Goal: Information Seeking & Learning: Check status

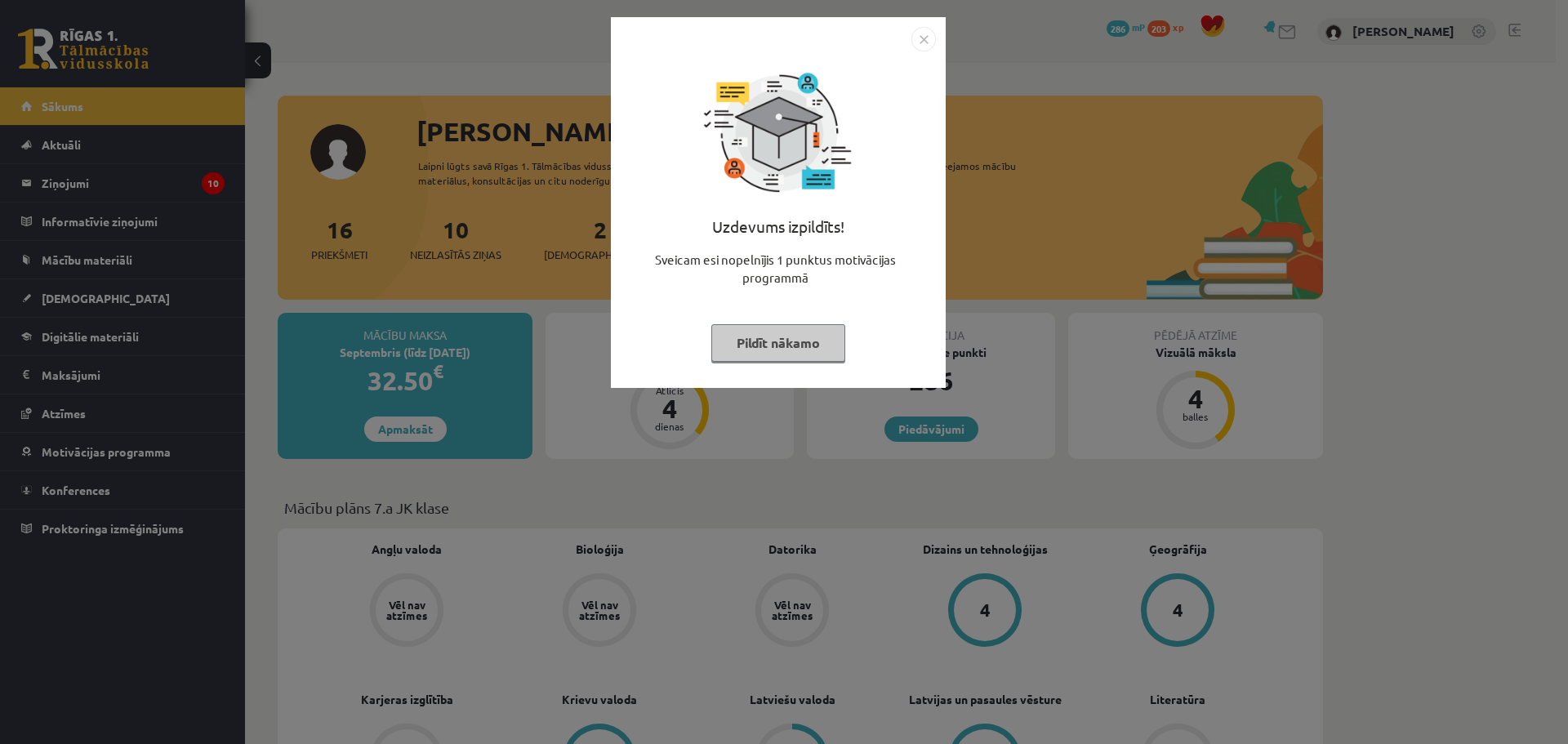
click at [928, 35] on img "Close" at bounding box center [924, 39] width 25 height 25
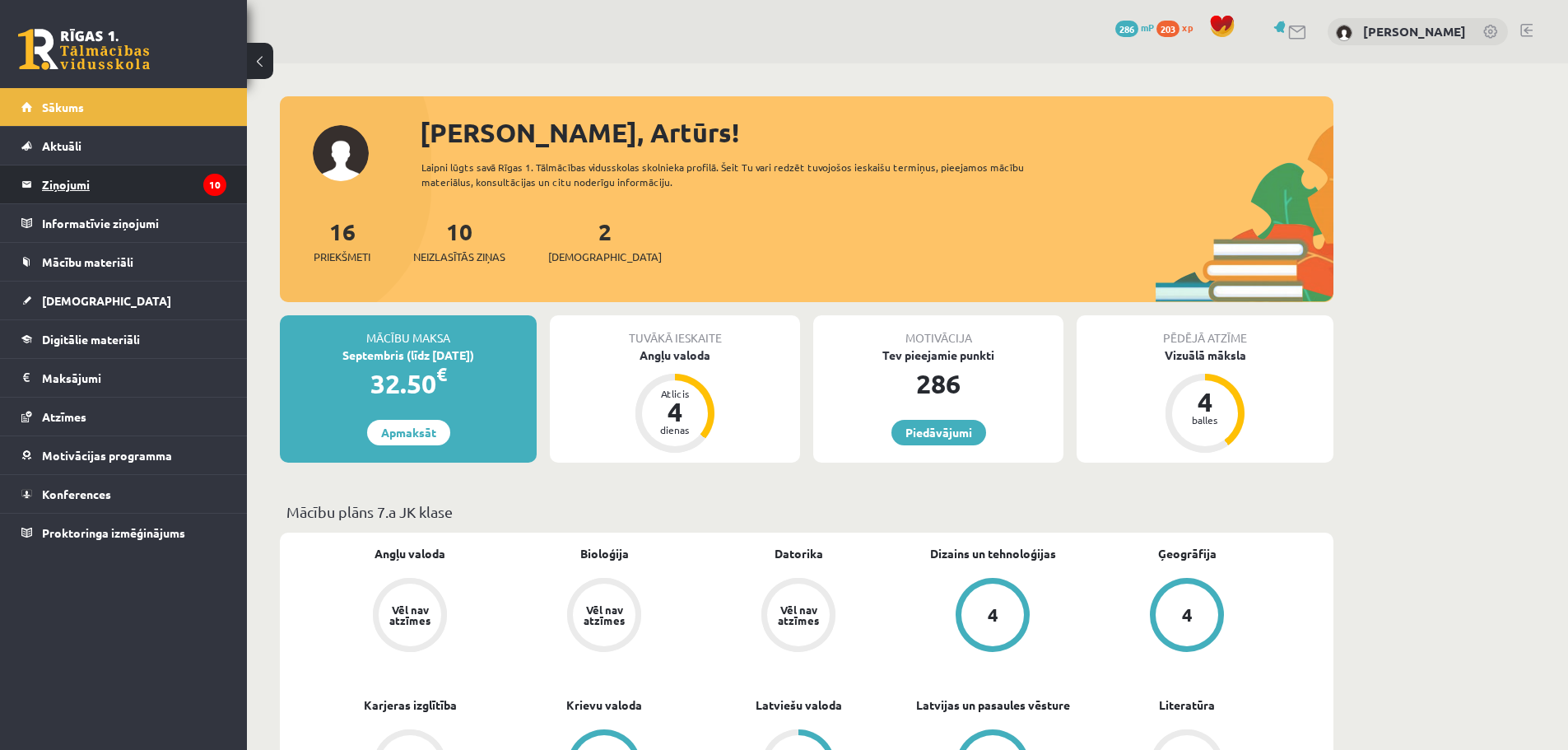
click at [46, 195] on legend "Ziņojumi 10" at bounding box center [134, 185] width 185 height 38
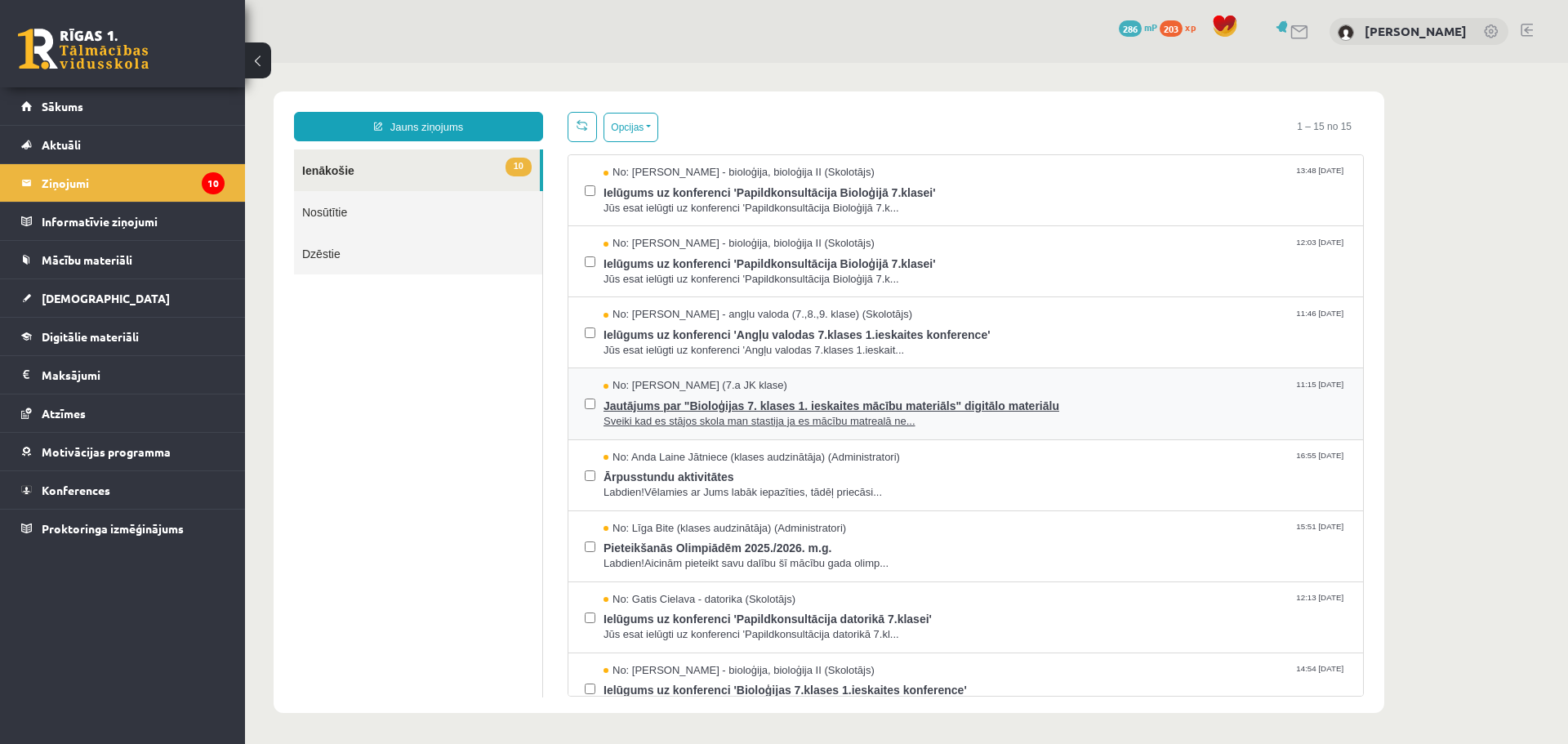
click at [720, 425] on span "Sveiki kad es stājos skola man stastija ja es mācību matrealā ne..." at bounding box center [975, 421] width 743 height 16
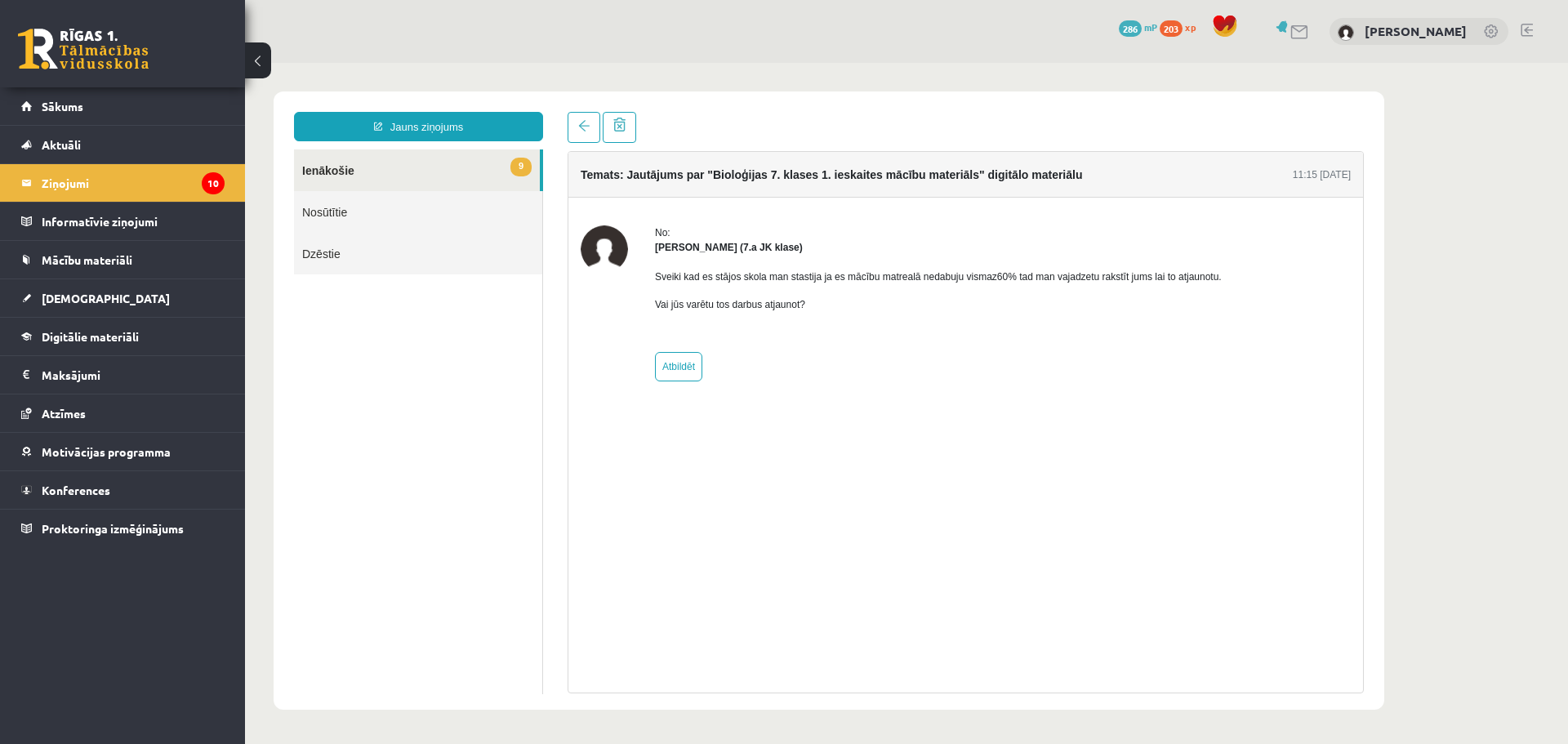
click at [754, 283] on p "Sveiki kad es stājos skola man stastija ja es mācību matrealā nedabuju vismaz60…" at bounding box center [938, 277] width 567 height 15
click at [749, 278] on p "Sveiki kad es stājos skola man stastija ja es mācību matrealā nedabuju vismaz60…" at bounding box center [938, 277] width 567 height 15
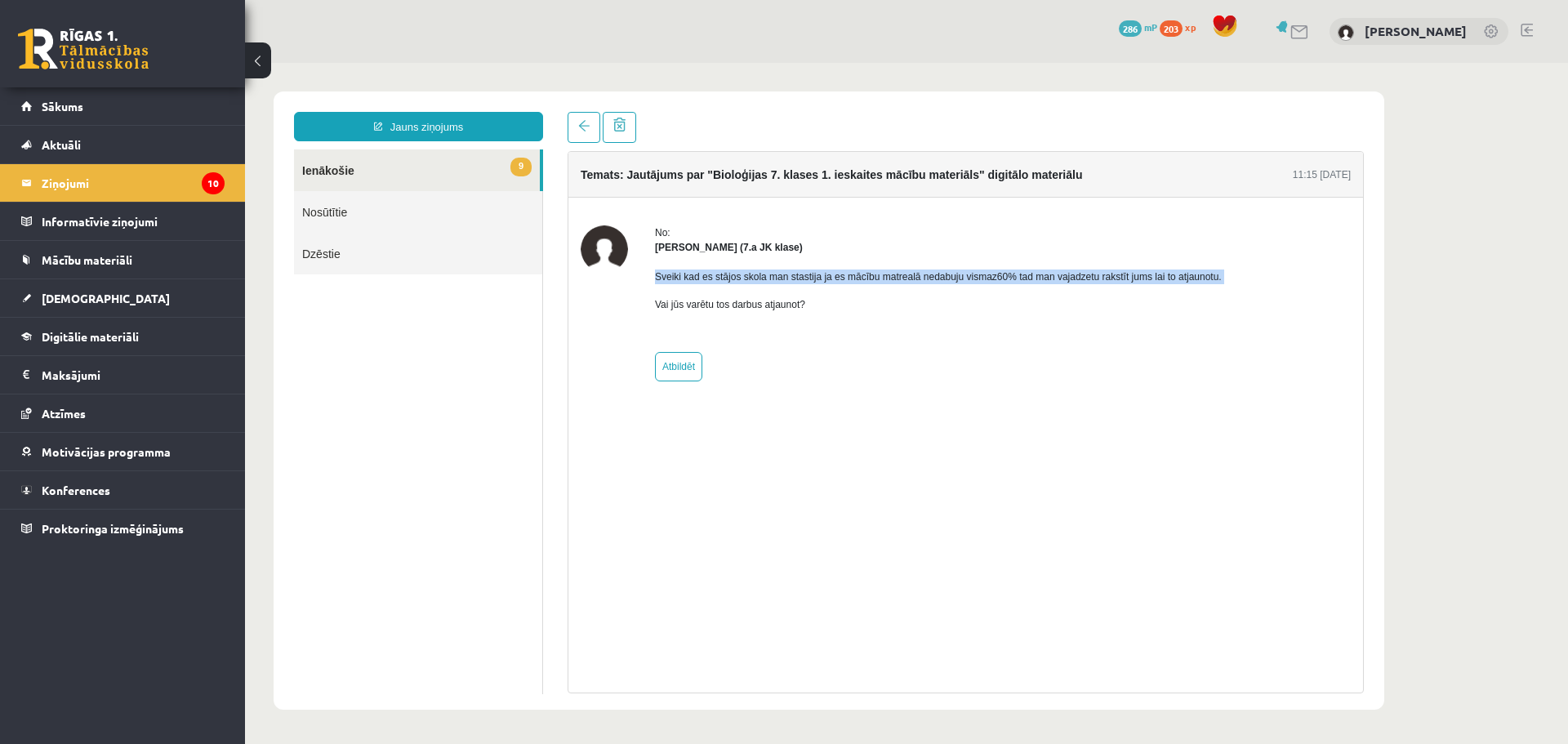
click at [747, 278] on p "Sveiki kad es stājos skola man stastija ja es mācību matrealā nedabuju vismaz60…" at bounding box center [938, 277] width 567 height 15
click at [408, 180] on link "9 Ienākošie" at bounding box center [416, 170] width 246 height 42
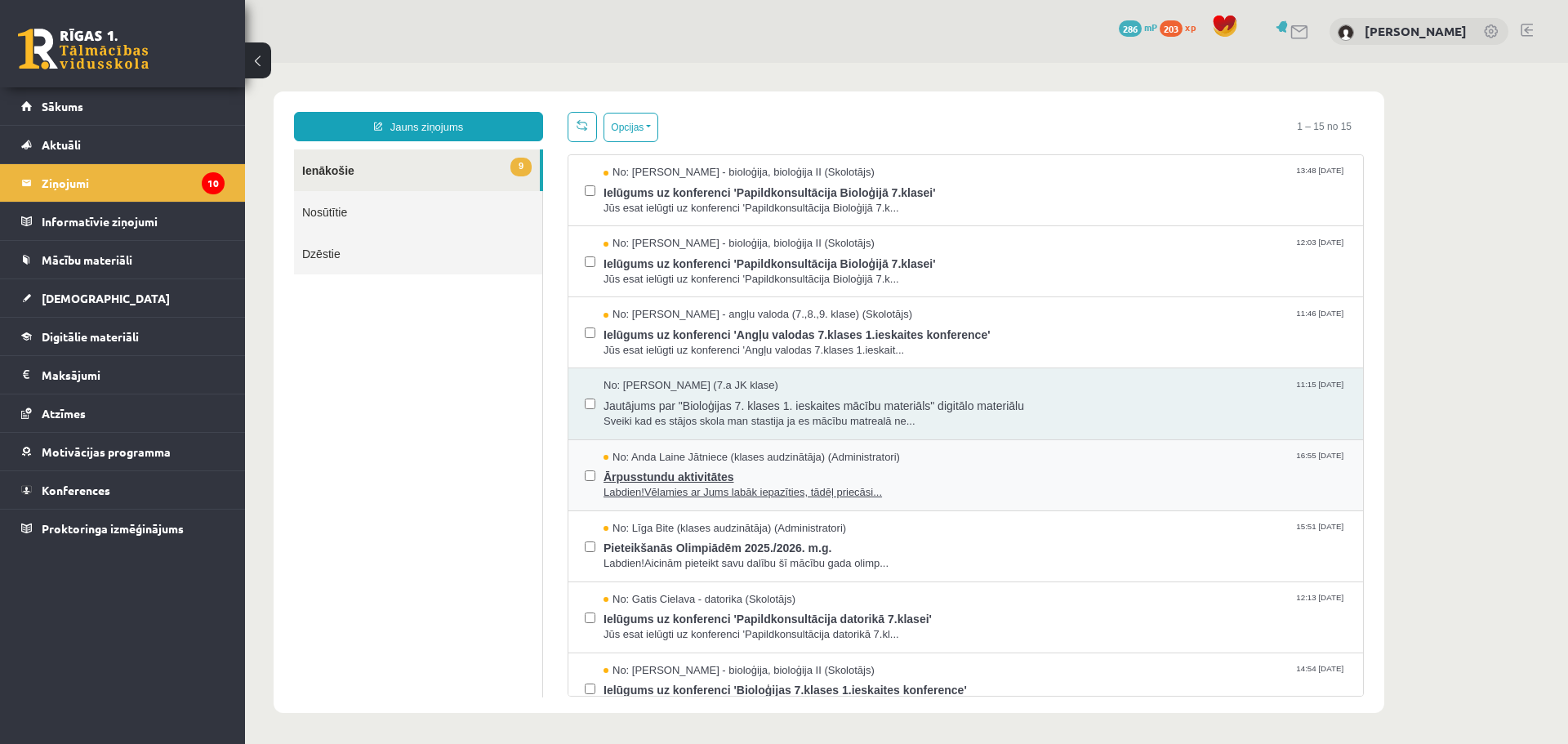
click at [952, 485] on span "Labdien!Vēlamies ar Jums labāk iepazīties, tādēļ priecāsi..." at bounding box center [975, 493] width 743 height 16
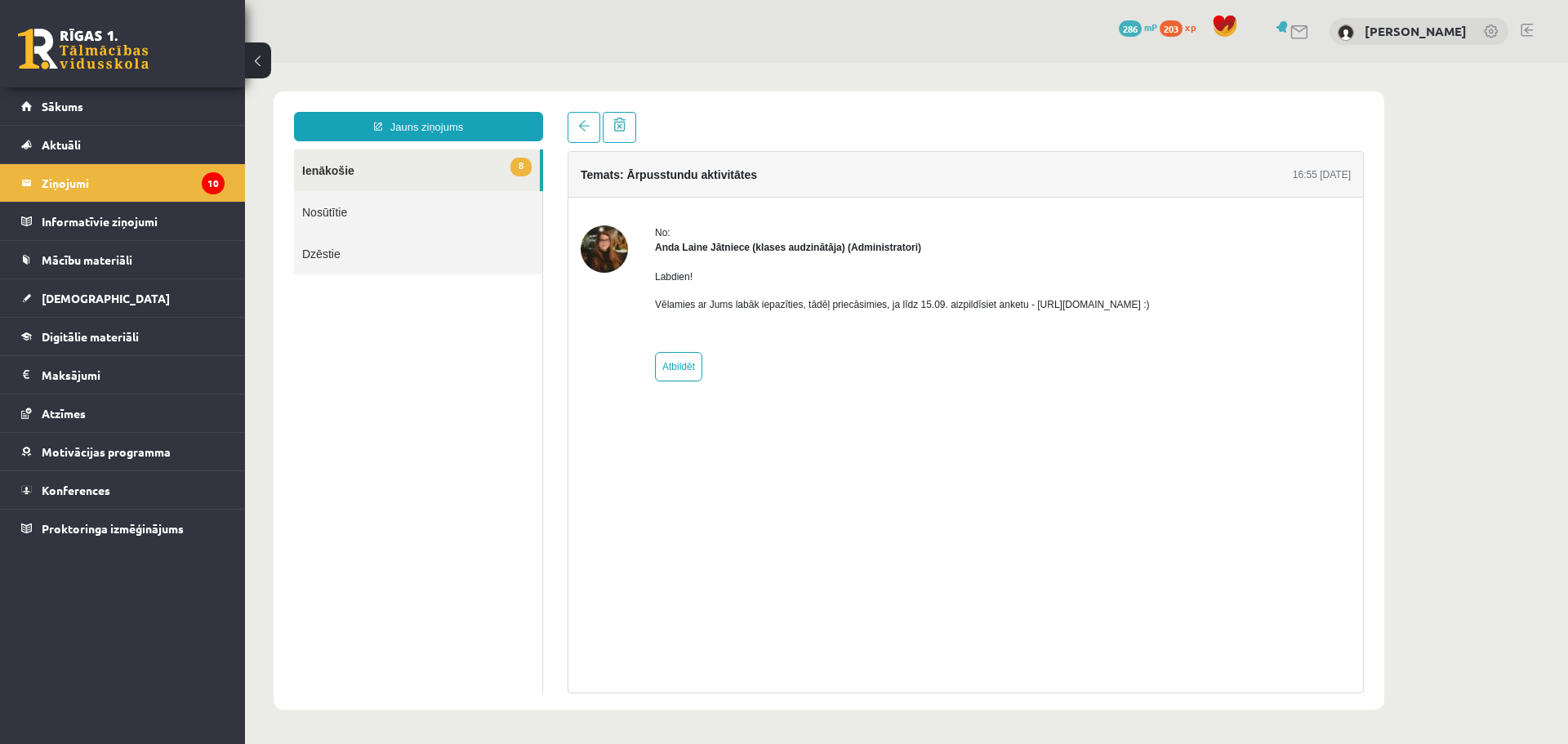
click at [955, 300] on p "Vēlamies ar Jums labāk iepazīties, tādēļ priecāsimies, ja līdz 15.09. aizpildīs…" at bounding box center [902, 305] width 494 height 15
drag, startPoint x: 1200, startPoint y: 301, endPoint x: 1026, endPoint y: 304, distance: 174.0
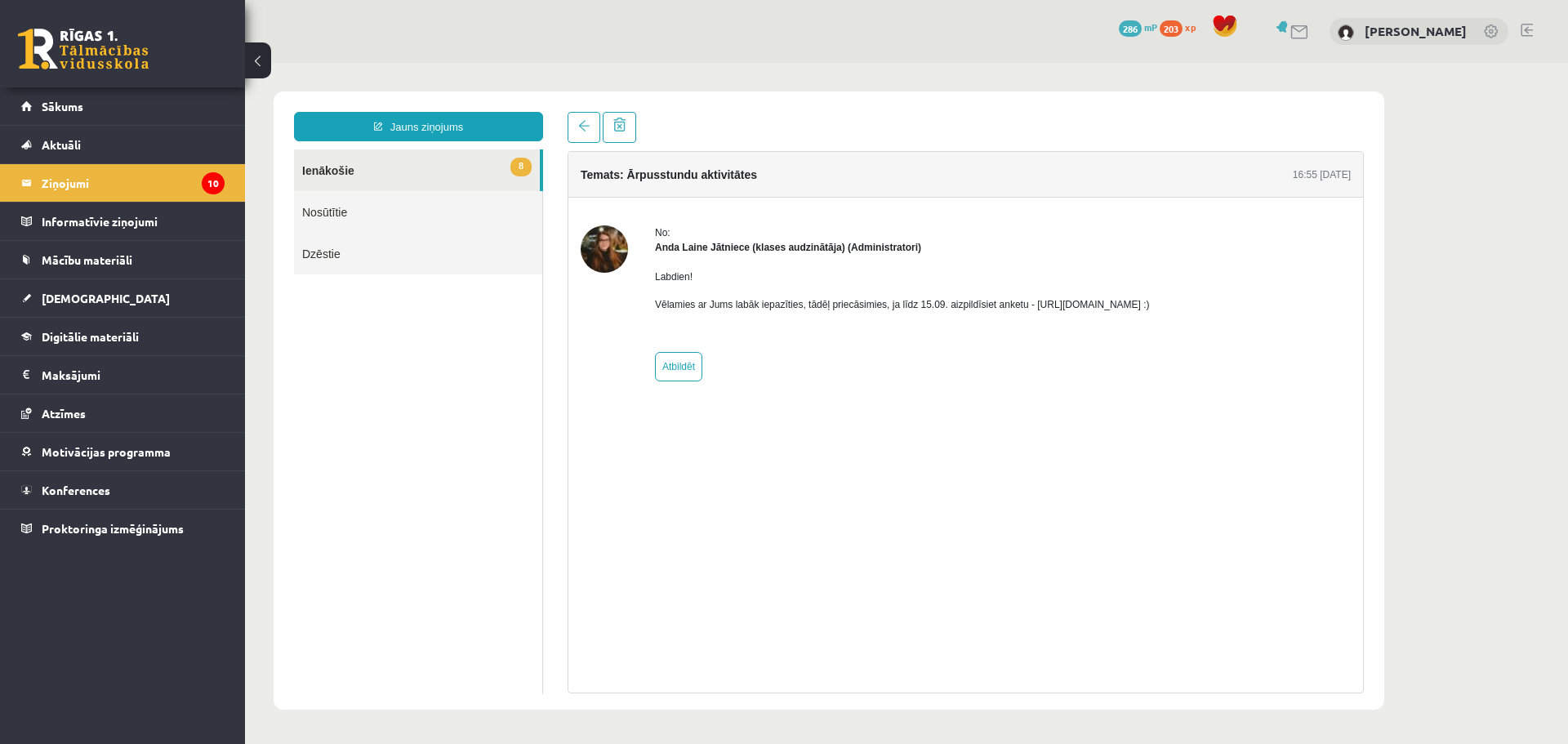
click at [1026, 304] on p "Vēlamies ar Jums labāk iepazīties, tādēļ priecāsimies, ja līdz 15.09. aizpildīs…" at bounding box center [902, 305] width 494 height 15
copy p "https://forms.gle/mVxkUEapGFxHM7hU7"
click at [458, 158] on link "8 Ienākošie" at bounding box center [416, 170] width 246 height 42
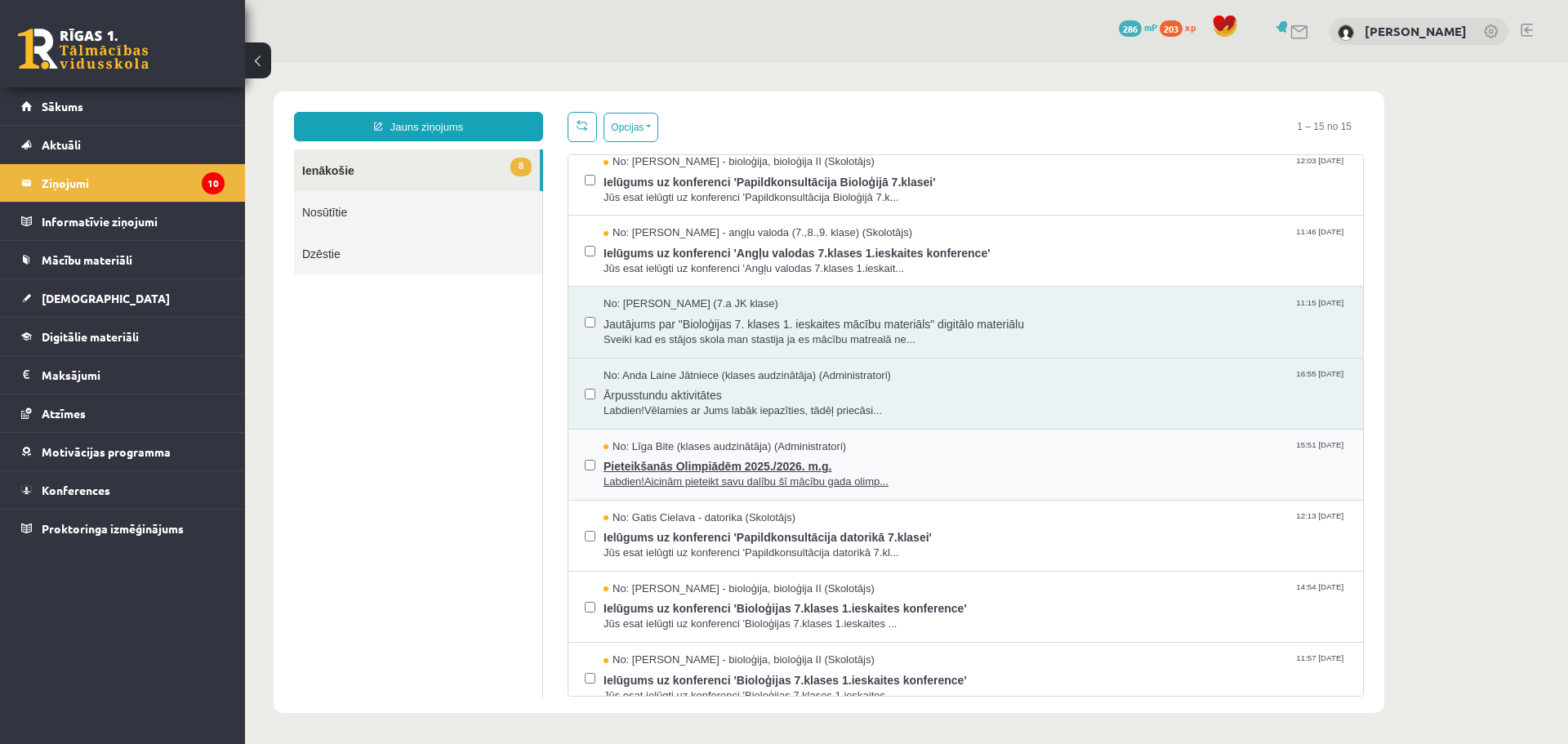
click at [915, 478] on span "Labdien!Aicinām pieteikt savu dalību šī mācību gada olimp..." at bounding box center [975, 482] width 743 height 16
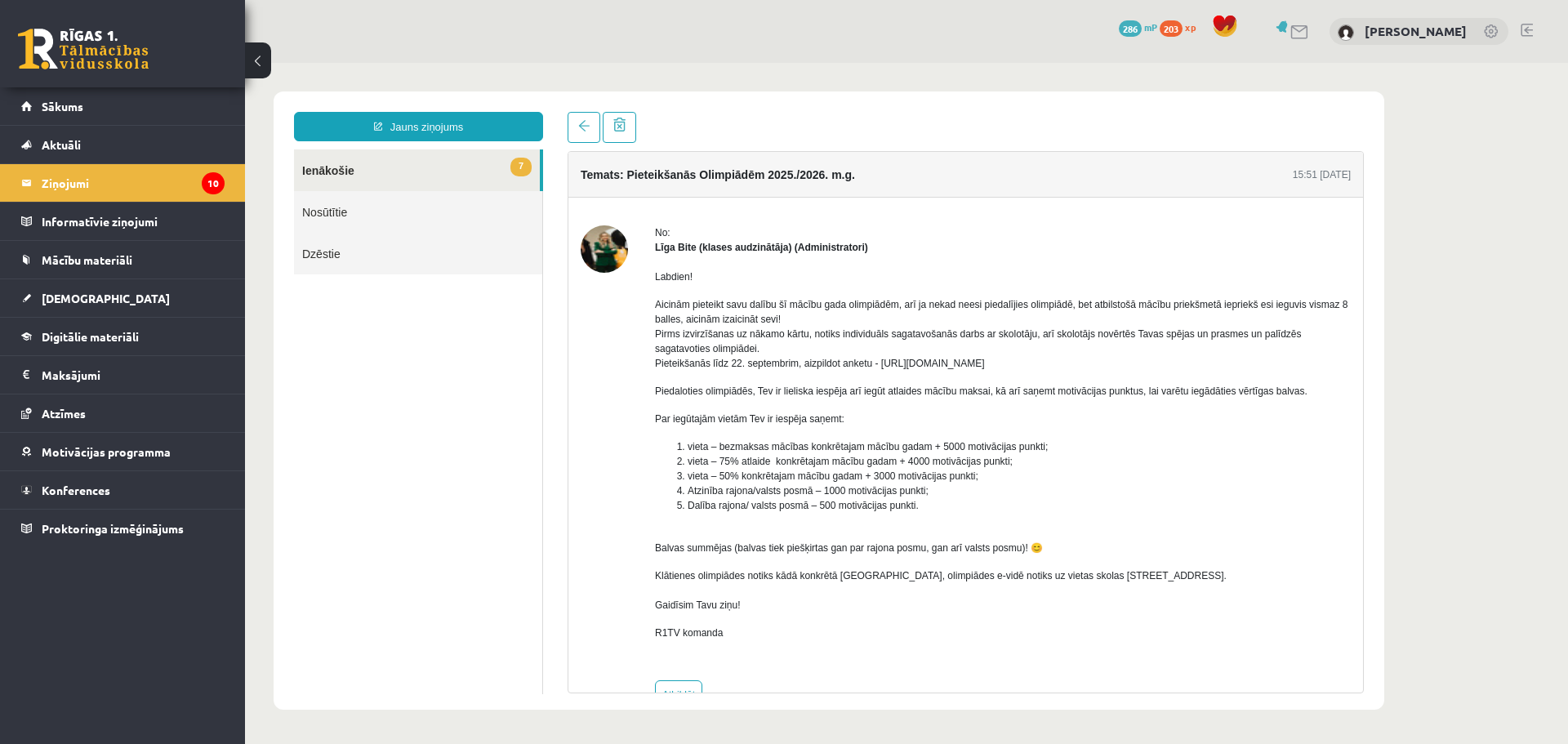
click at [758, 328] on p "Aicinām pieteikt savu dalību šī mācību gada olimpiādēm, arī ja nekad neesi pied…" at bounding box center [1002, 333] width 696 height 73
click at [754, 310] on p "Aicinām pieteikt savu dalību šī mācību gada olimpiādēm, arī ja nekad neesi pied…" at bounding box center [1002, 333] width 696 height 73
click at [775, 388] on p "Piedaloties olimpiādēs, Tev ir lieliska iespēja arī iegūt atlaides mācību maksa…" at bounding box center [1002, 391] width 696 height 15
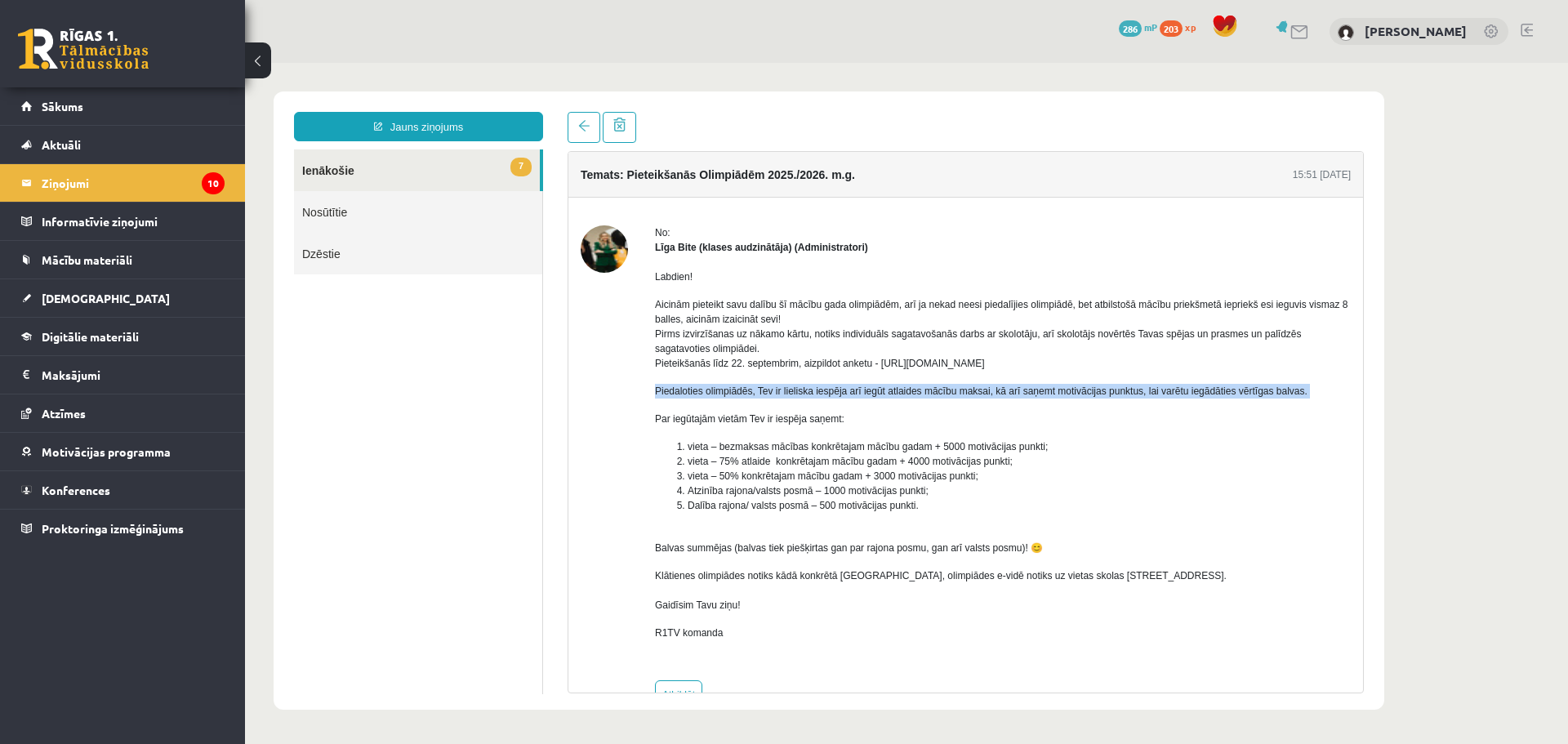
click at [775, 388] on p "Piedaloties olimpiādēs, Tev ir lieliska iespēja arī iegūt atlaides mācību maksa…" at bounding box center [1002, 391] width 696 height 15
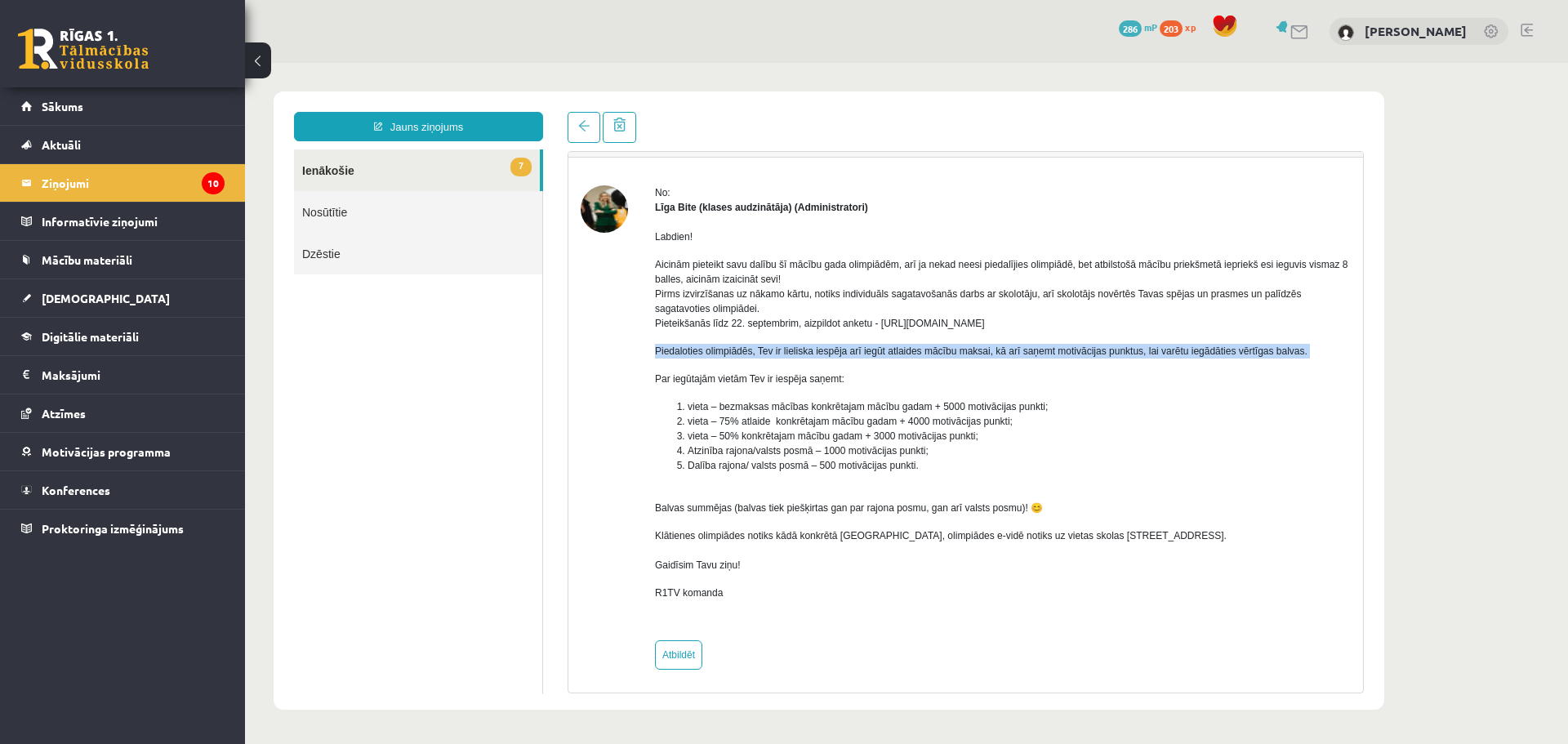
scroll to position [45, 0]
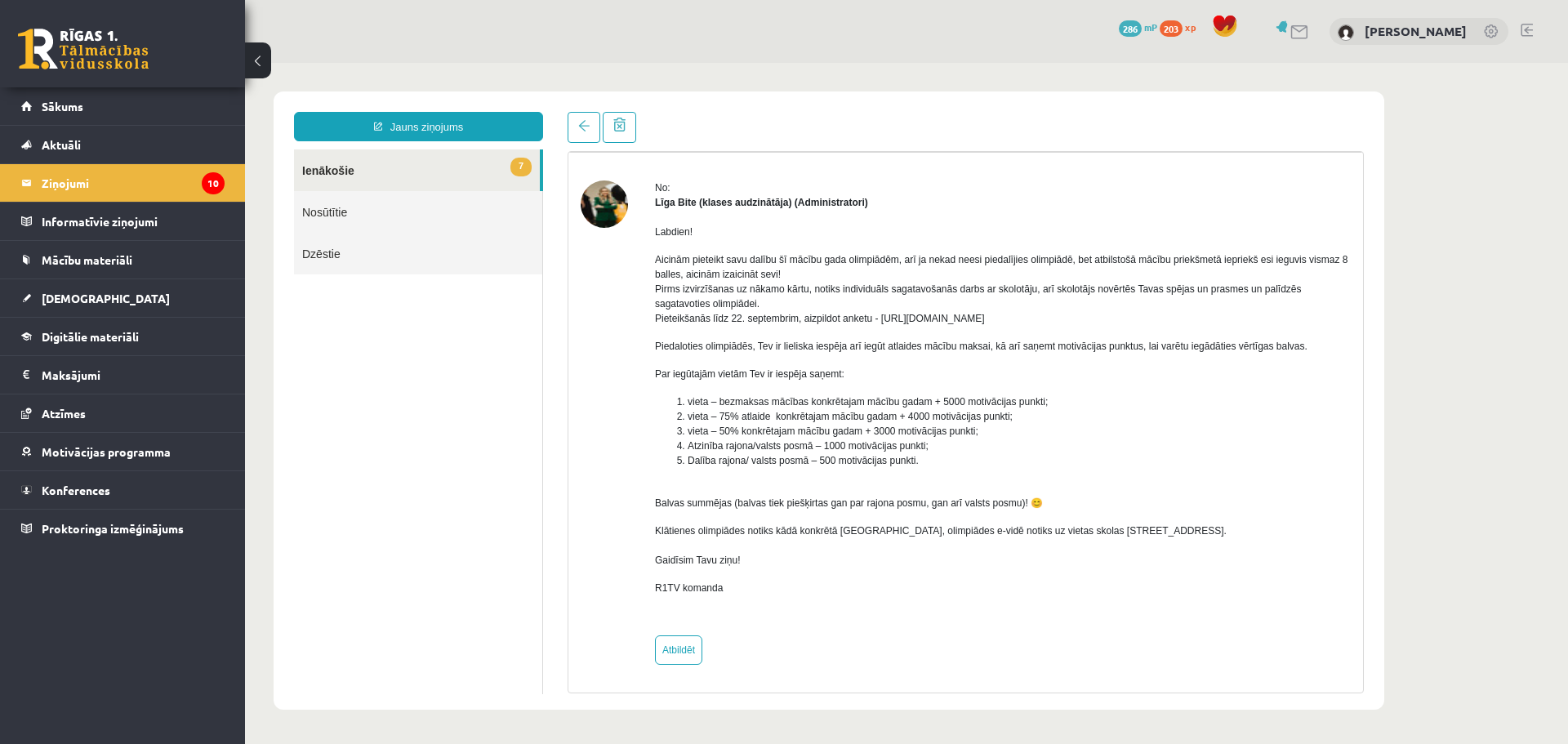
click at [1058, 315] on p "Aicinām pieteikt savu dalību šī mācību gada olimpiādēm, arī ja nekad neesi pied…" at bounding box center [1002, 288] width 696 height 73
click at [437, 164] on link "7 Ienākošie" at bounding box center [416, 170] width 246 height 42
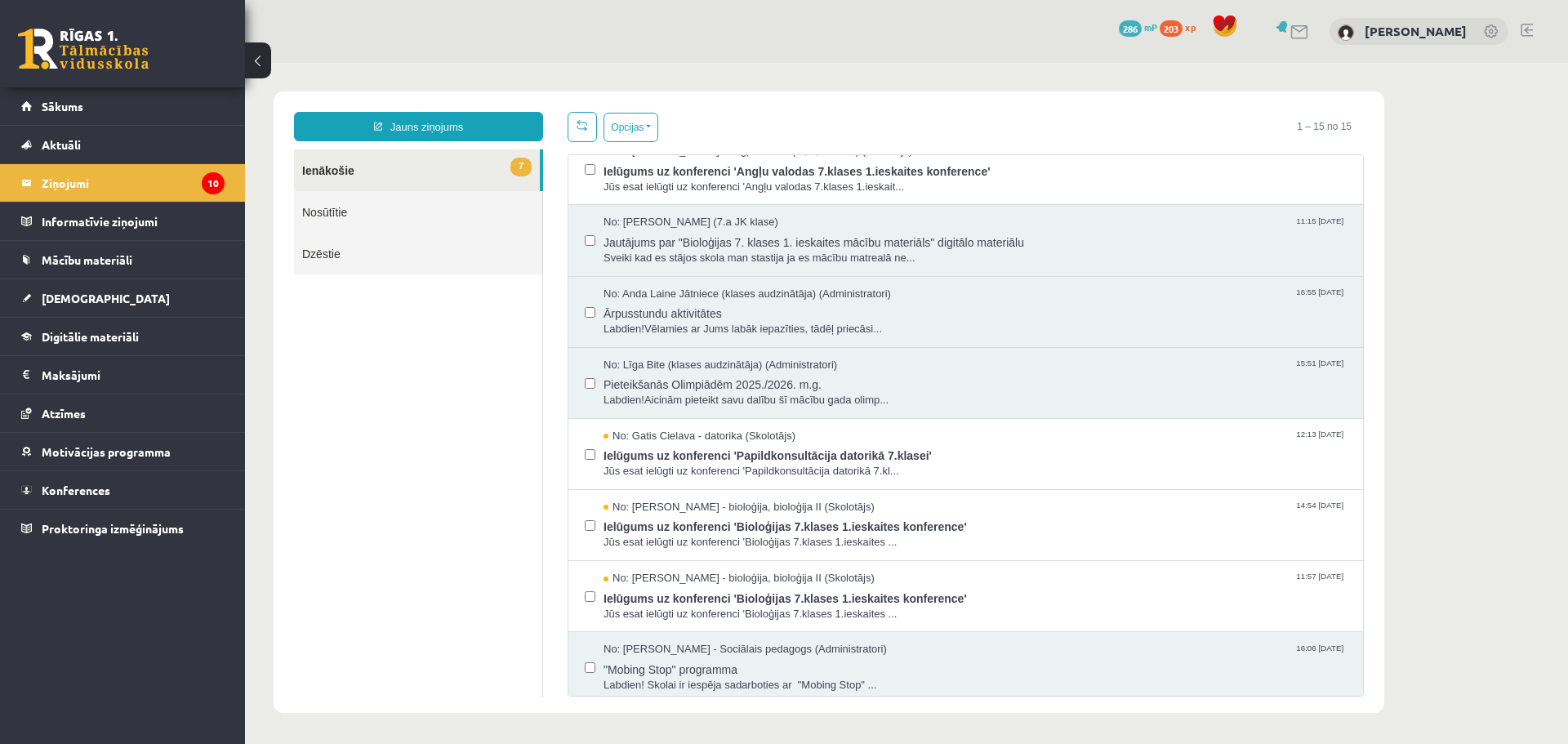
scroll to position [0, 0]
click at [816, 466] on span "Jūs esat ielūgti uz konferenci 'Papildkonsultācija datorikā 7.kl..." at bounding box center [975, 471] width 743 height 16
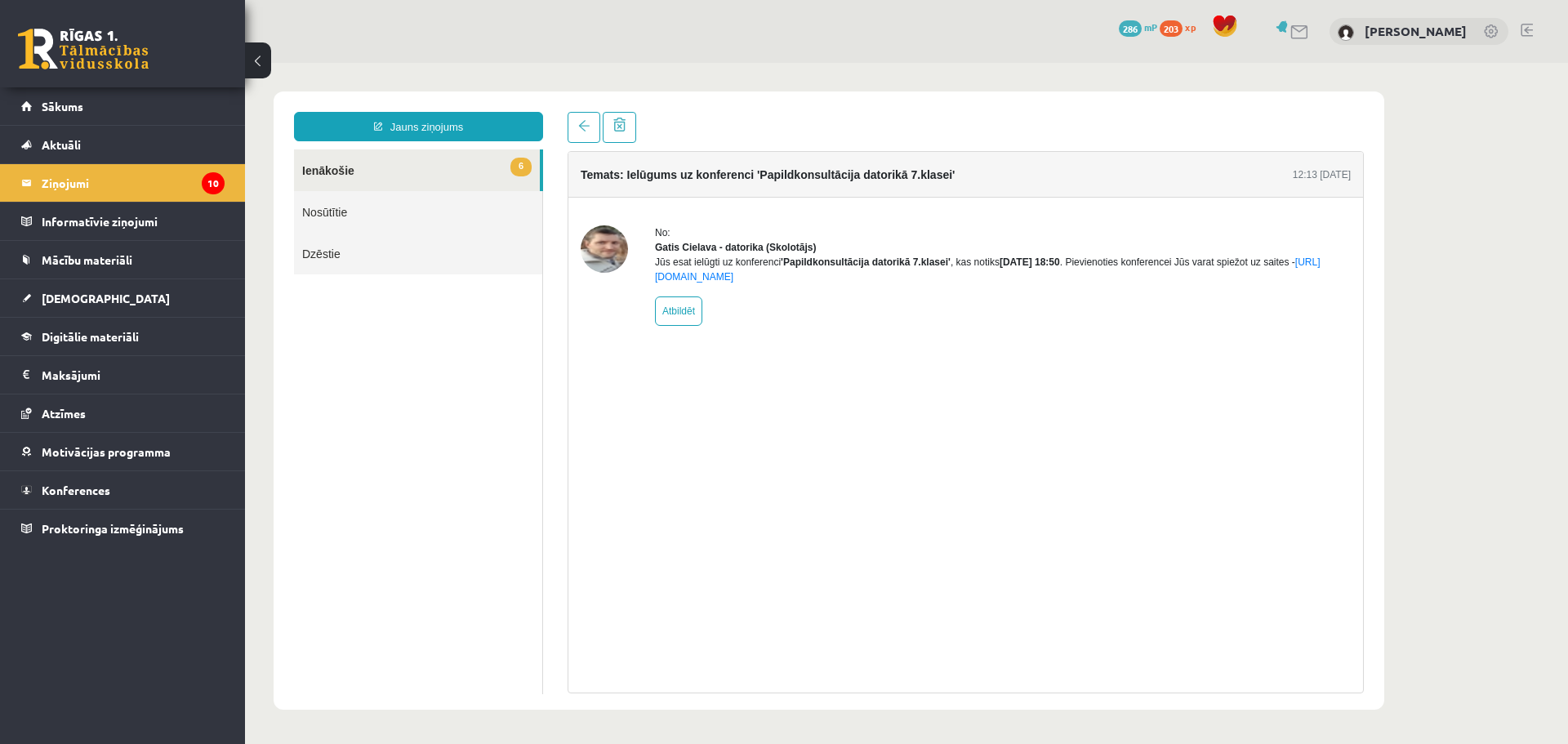
click at [734, 246] on strong "Gatis Cielava - datorika (Skolotājs)" at bounding box center [735, 247] width 161 height 11
click at [774, 272] on div "Jūs esat ielūgti uz konferenci 'Papildkonsultācija datorikā 7.klasei' , kas not…" at bounding box center [1002, 269] width 696 height 30
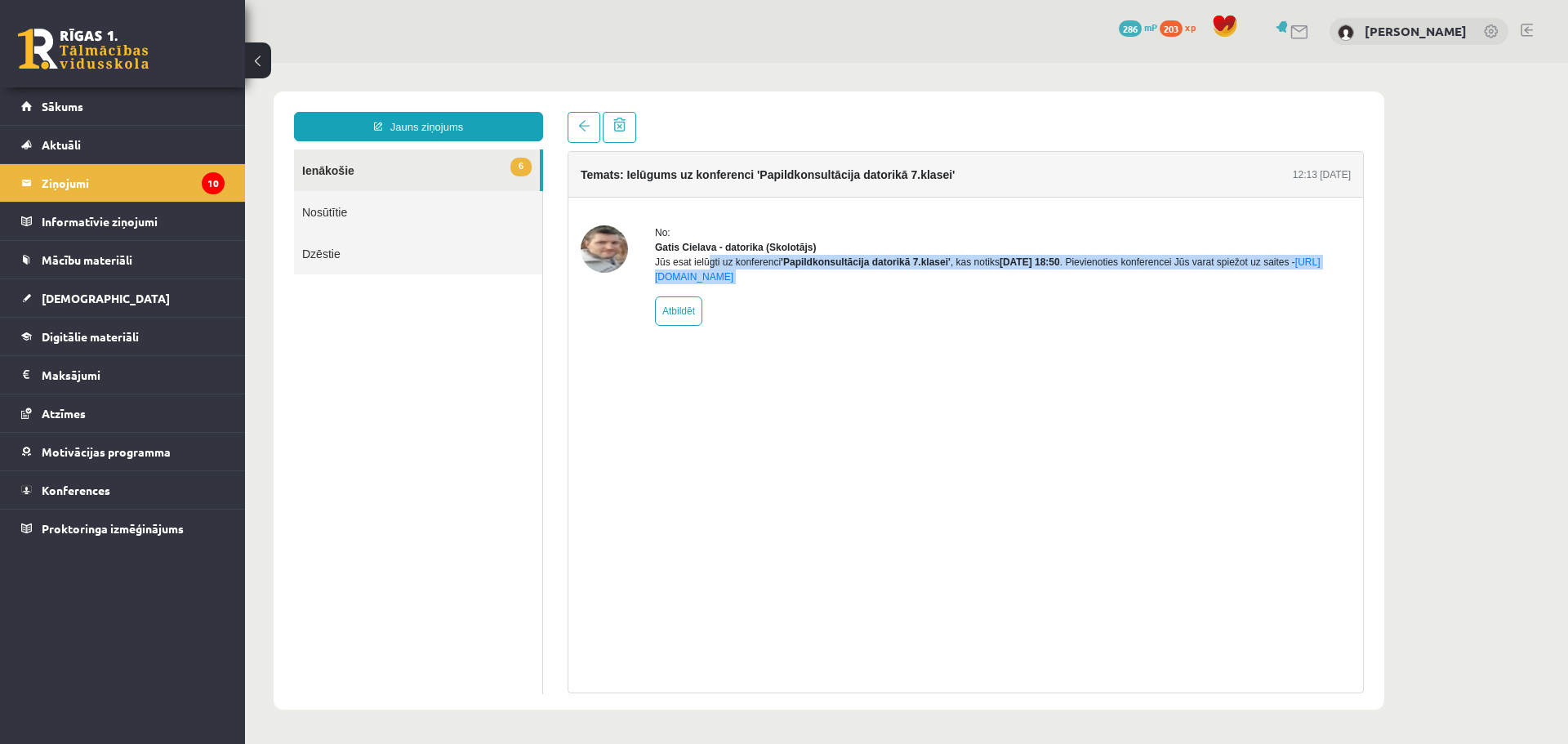
click at [774, 272] on div "Jūs esat ielūgti uz konferenci 'Papildkonsultācija datorikā 7.klasei' , kas not…" at bounding box center [1002, 269] width 696 height 30
click at [381, 158] on link "6 Ienākošie" at bounding box center [416, 170] width 246 height 42
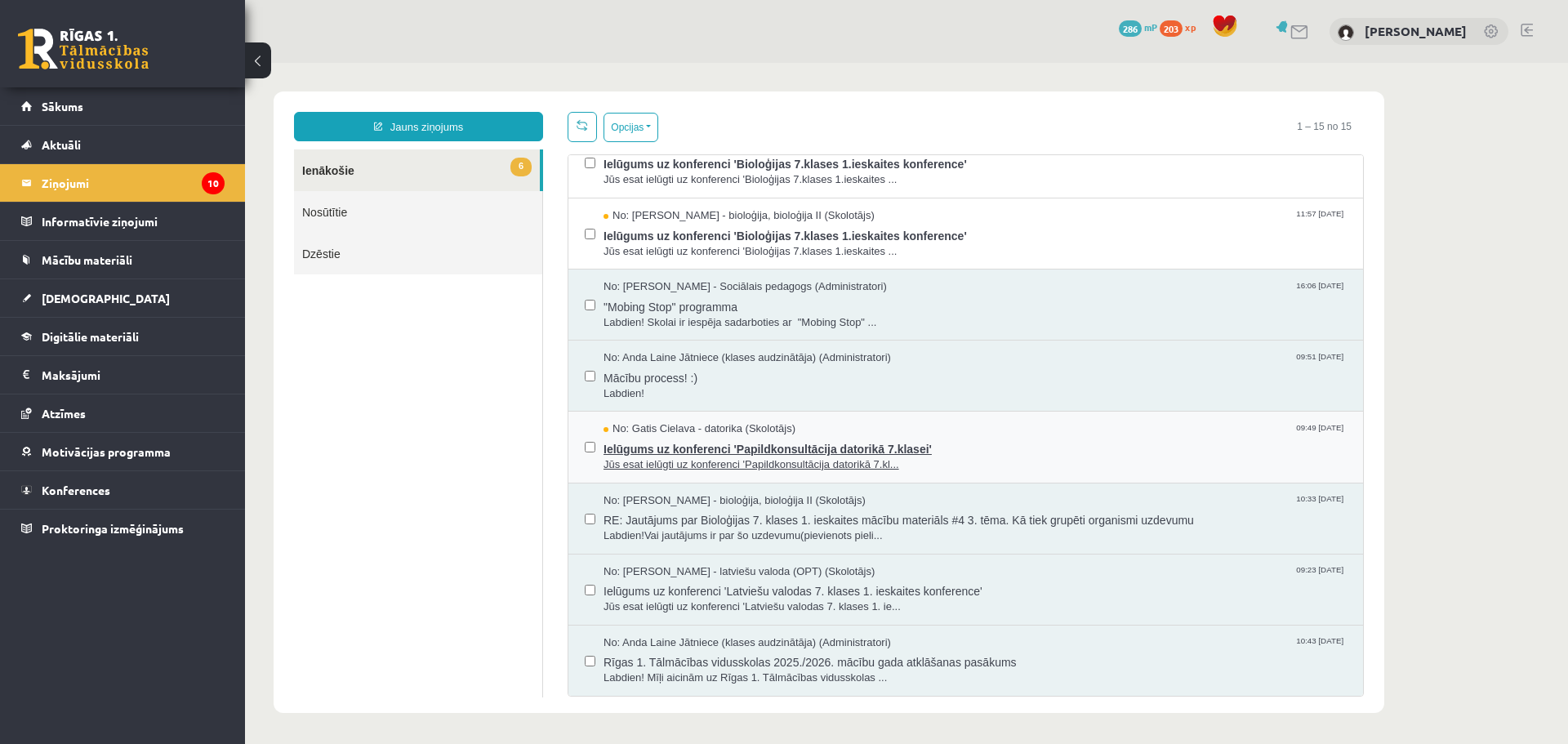
click at [974, 453] on span "Ielūgums uz konferenci 'Papildkonsultācija datorikā 7.klasei'" at bounding box center [975, 447] width 743 height 21
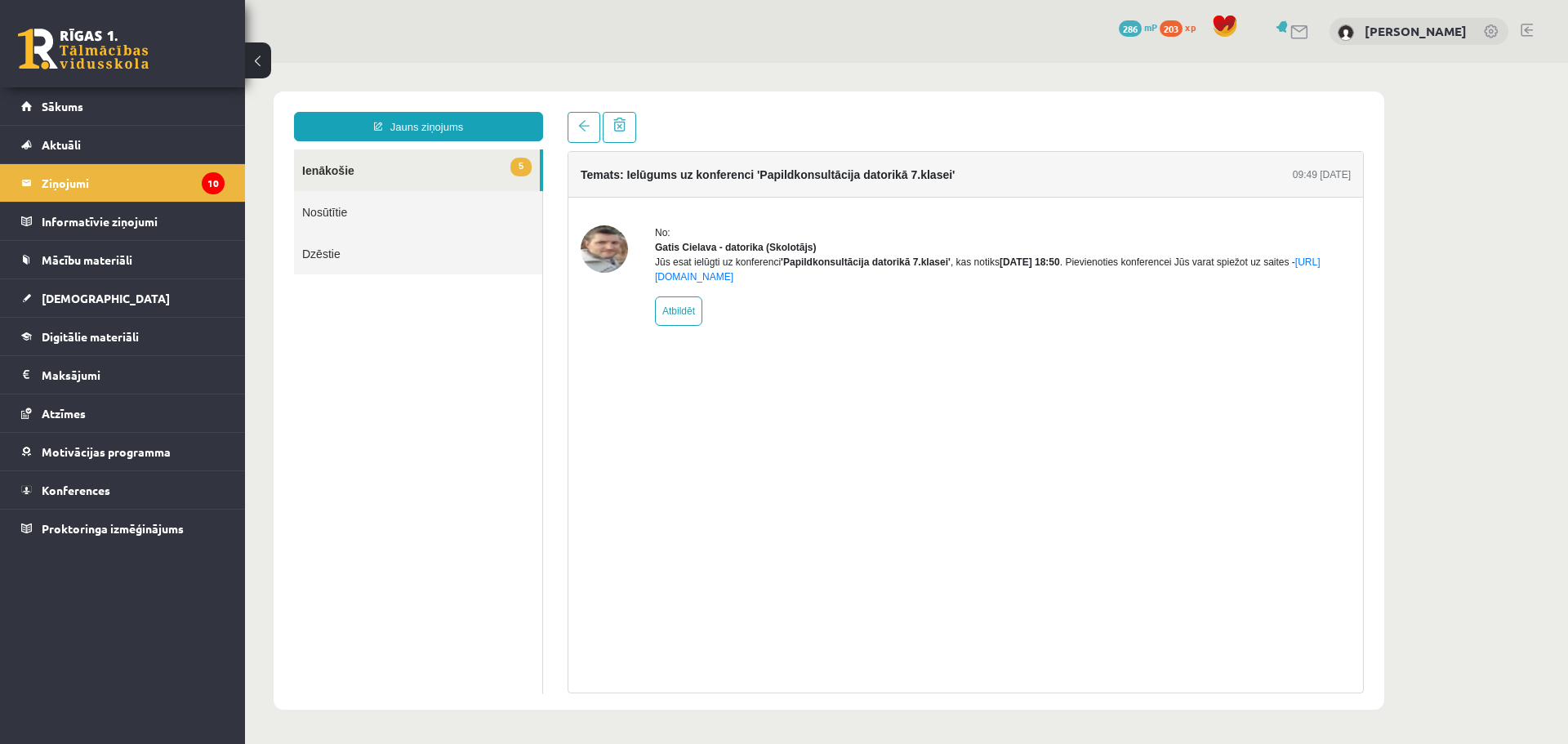
click at [423, 161] on link "5 Ienākošie" at bounding box center [416, 170] width 246 height 42
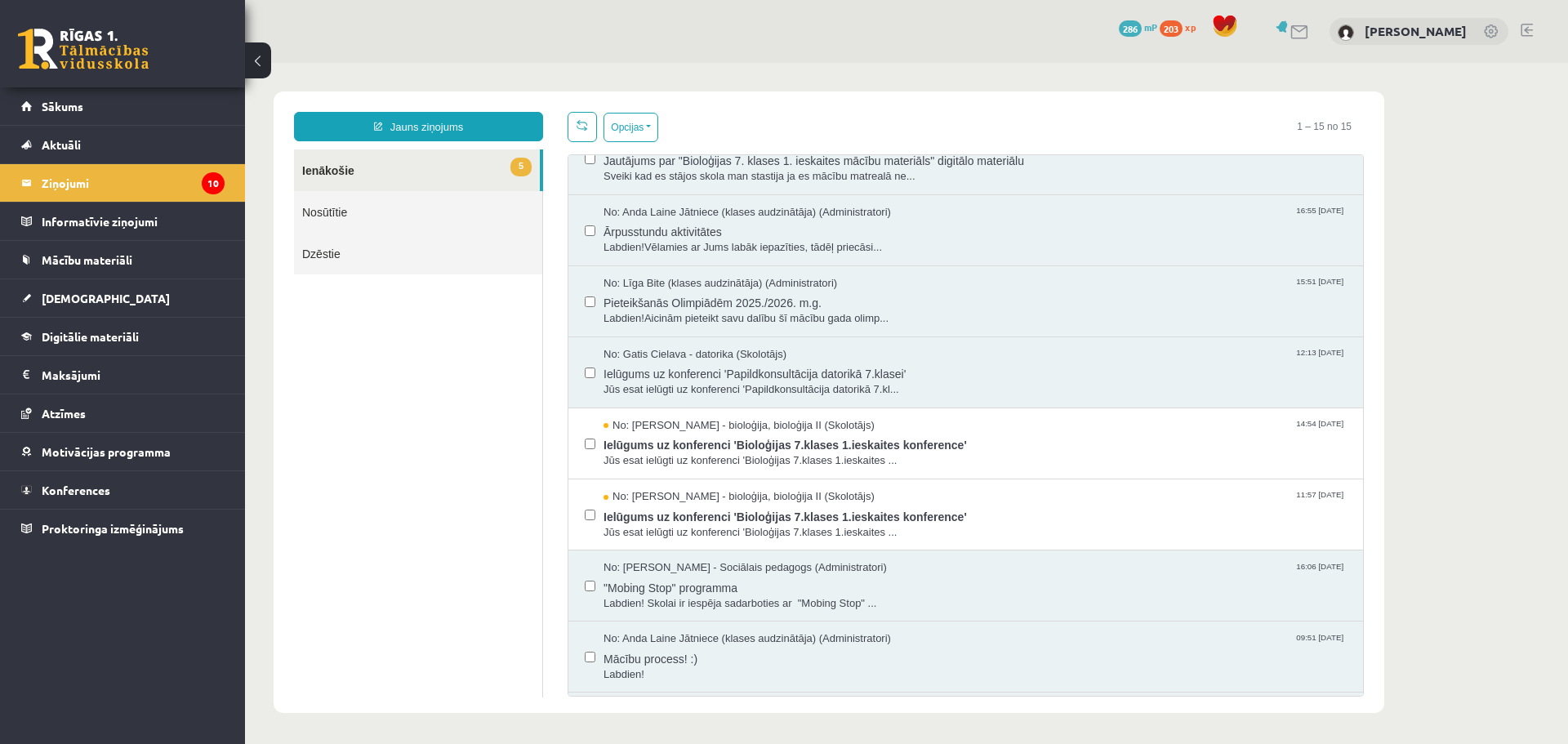
click at [325, 174] on link "5 Ienākošie" at bounding box center [416, 170] width 246 height 42
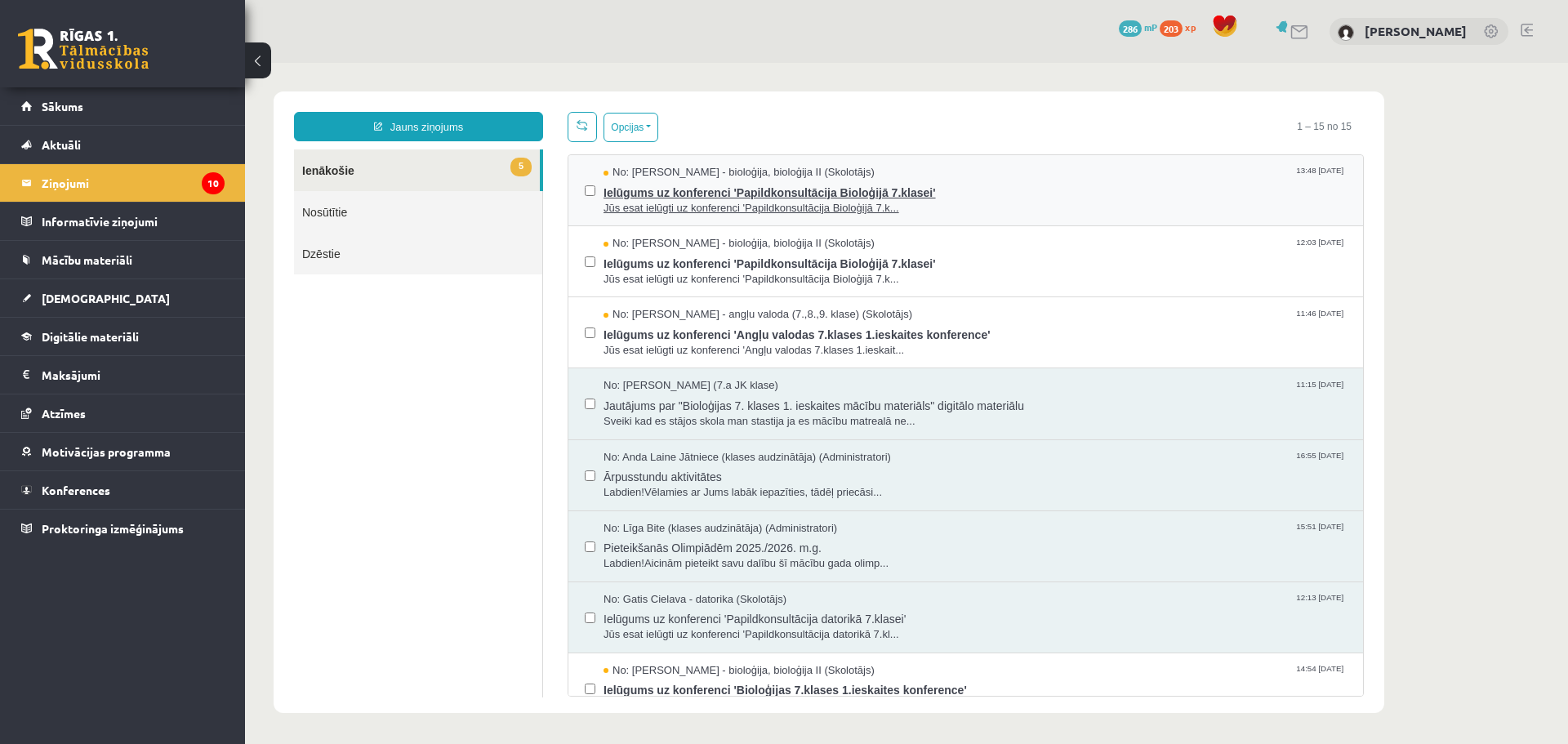
click at [839, 201] on span "Jūs esat ielūgti uz konferenci 'Papildkonsultācija Bioloģijā 7.k..." at bounding box center [975, 209] width 743 height 16
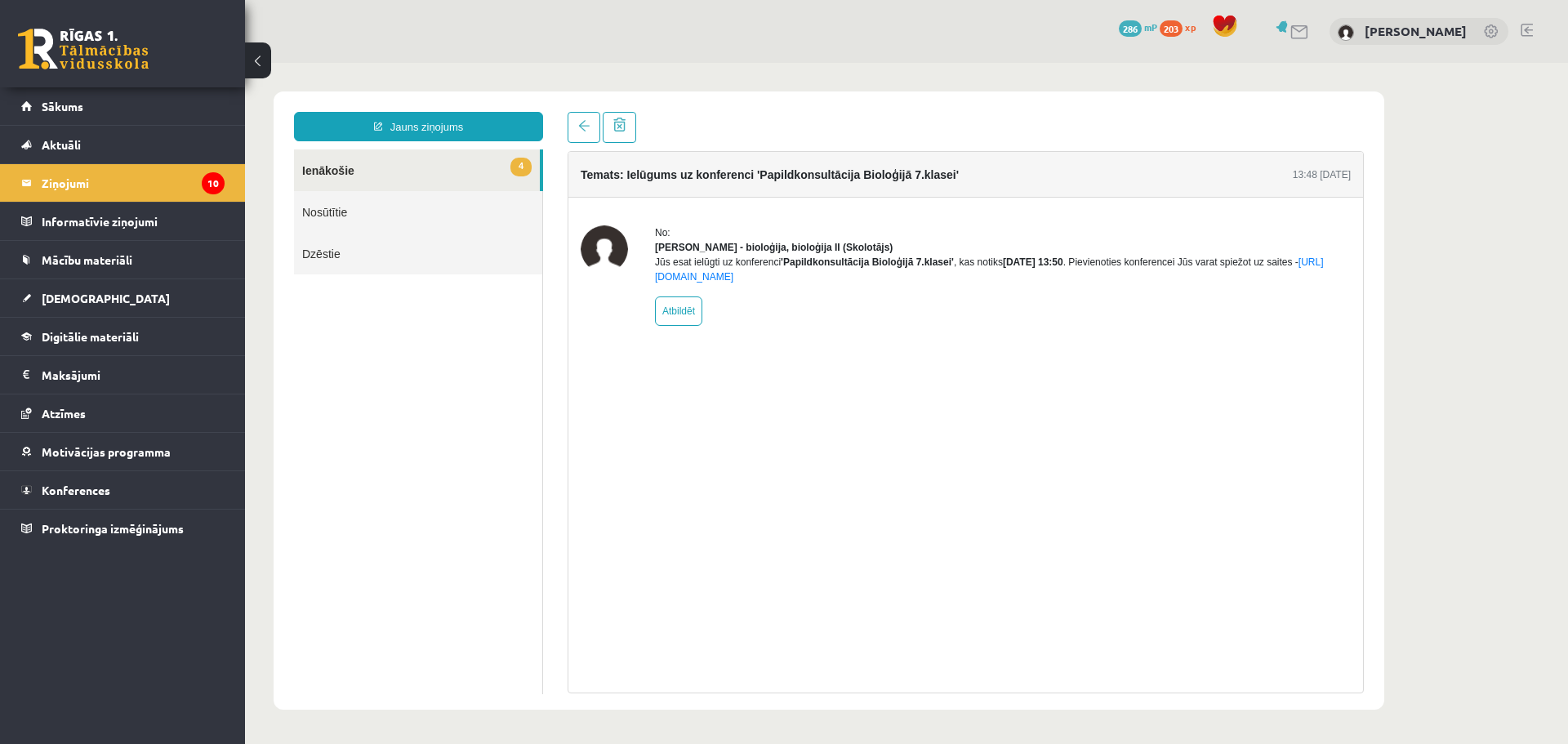
click at [449, 162] on link "4 Ienākošie" at bounding box center [416, 170] width 246 height 42
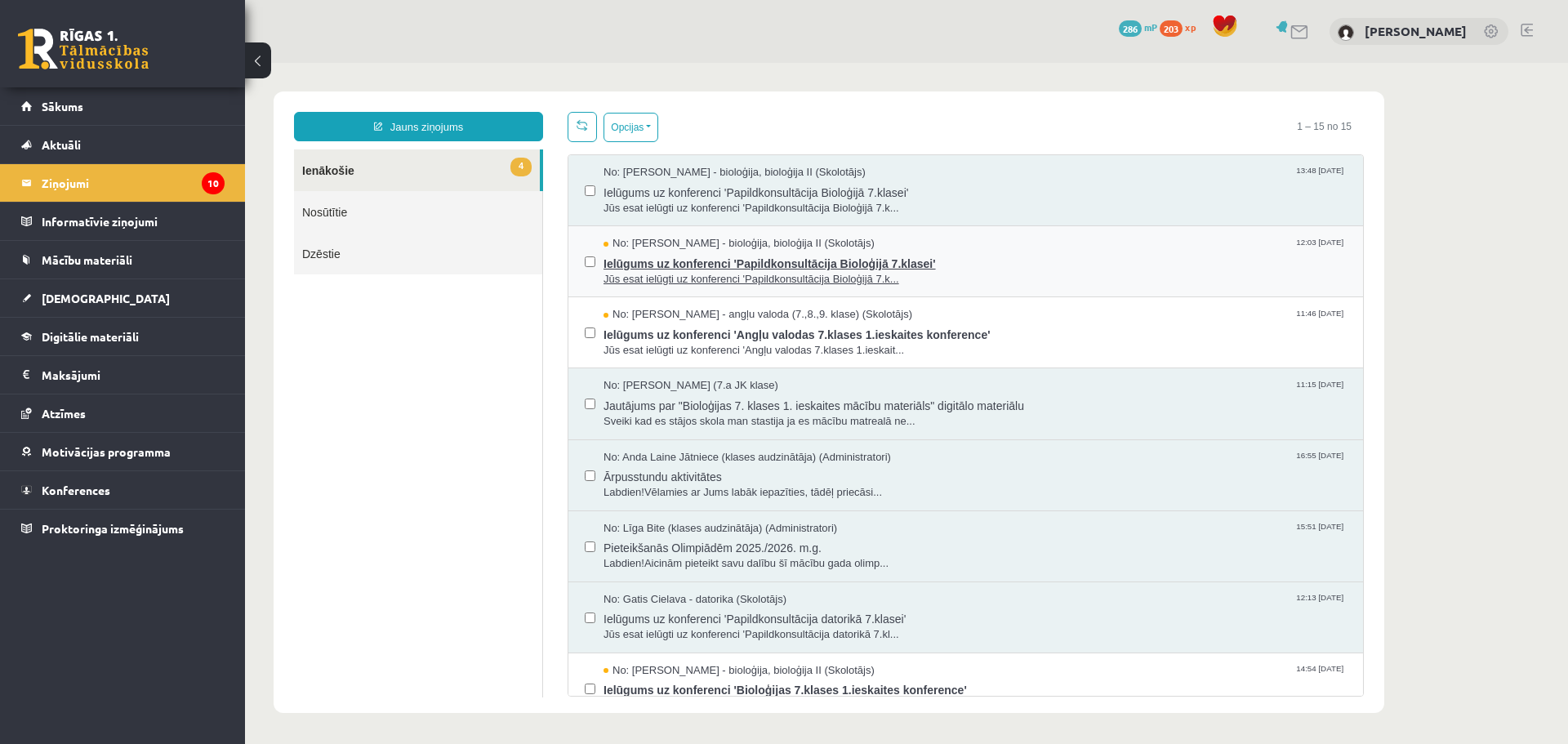
click at [694, 267] on span "Ielūgums uz konferenci 'Papildkonsultācija Bioloģijā 7.klasei'" at bounding box center [975, 261] width 743 height 21
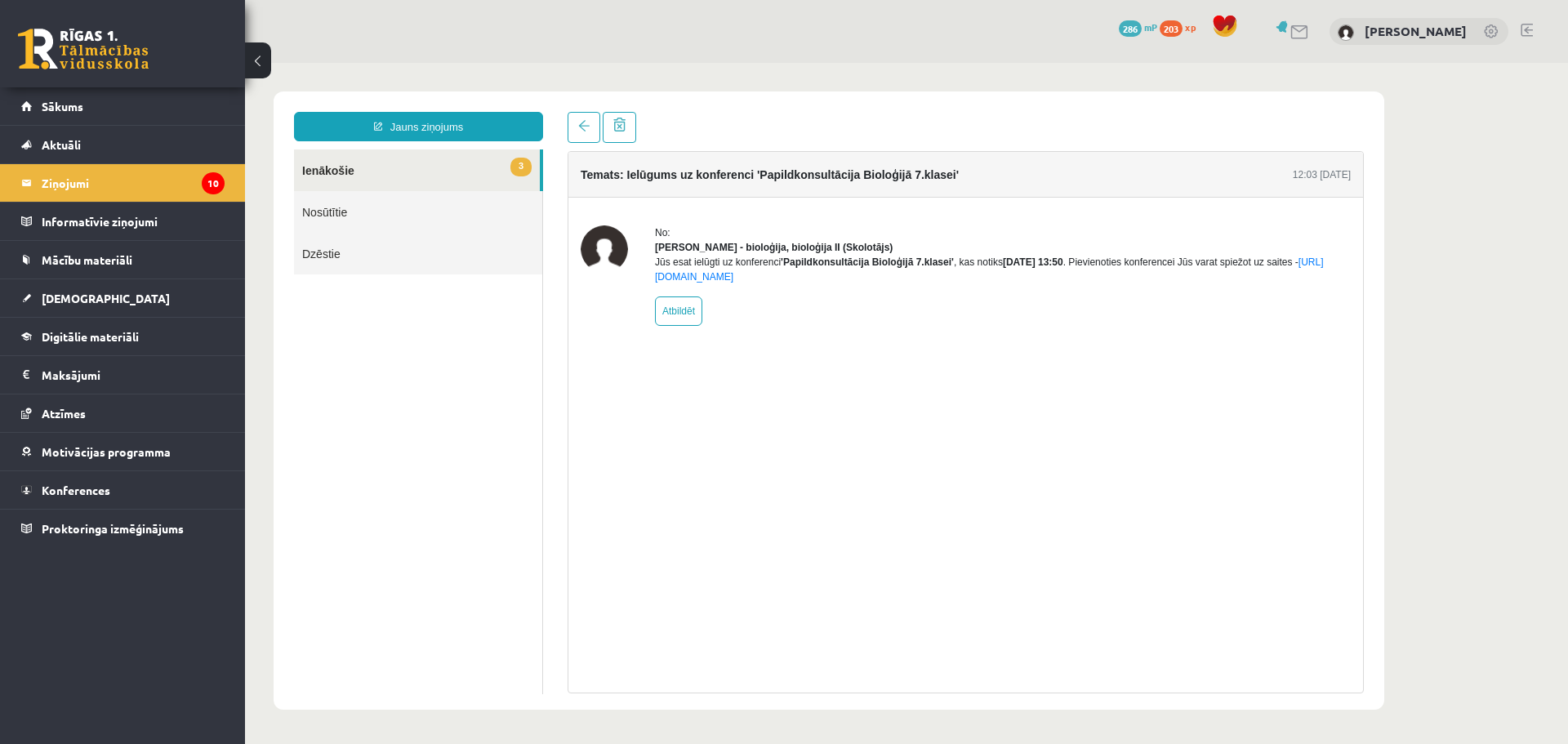
click at [475, 172] on link "3 Ienākošie" at bounding box center [416, 170] width 246 height 42
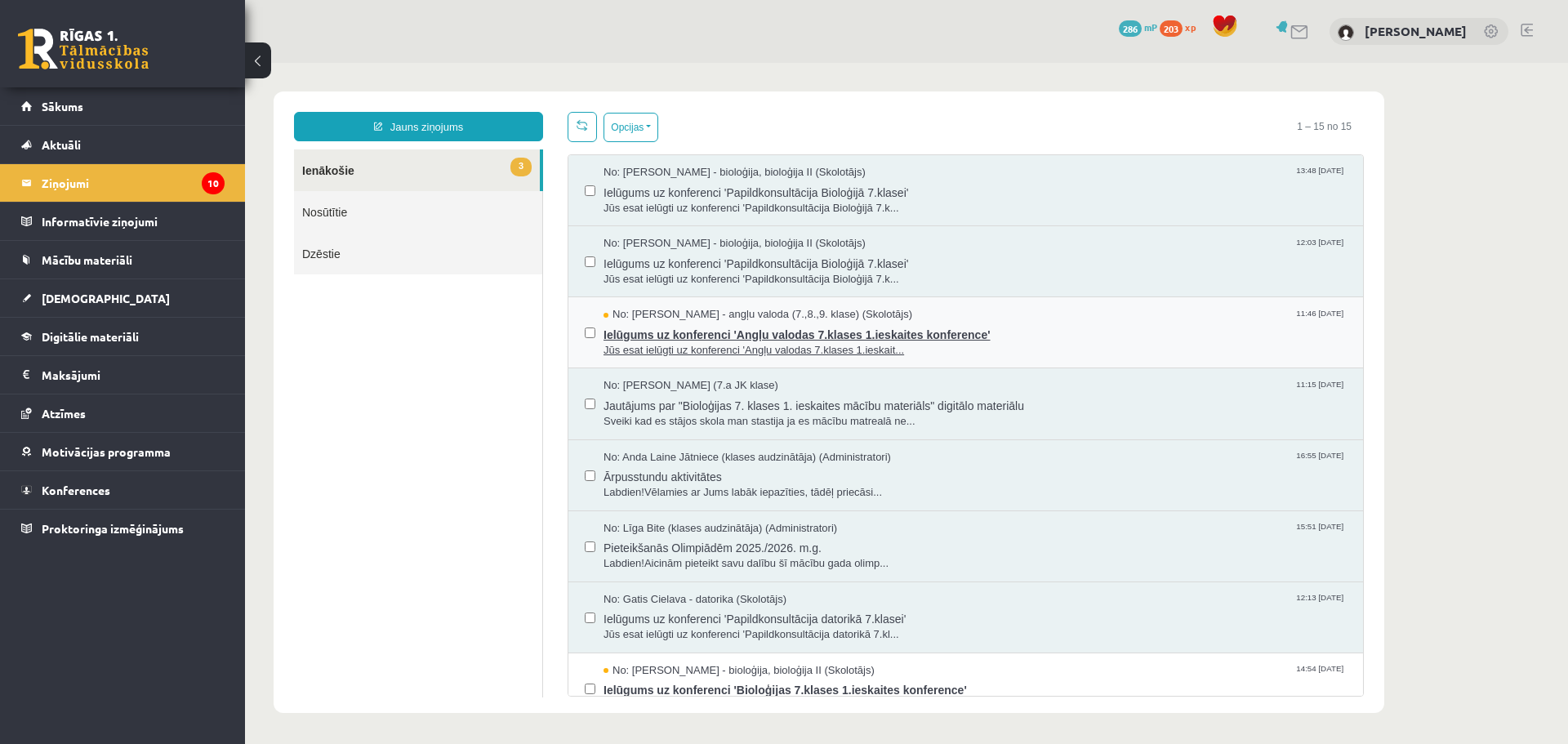
click at [683, 331] on span "Ielūgums uz konferenci 'Angļu valodas 7.klases 1.ieskaites konference'" at bounding box center [975, 333] width 743 height 21
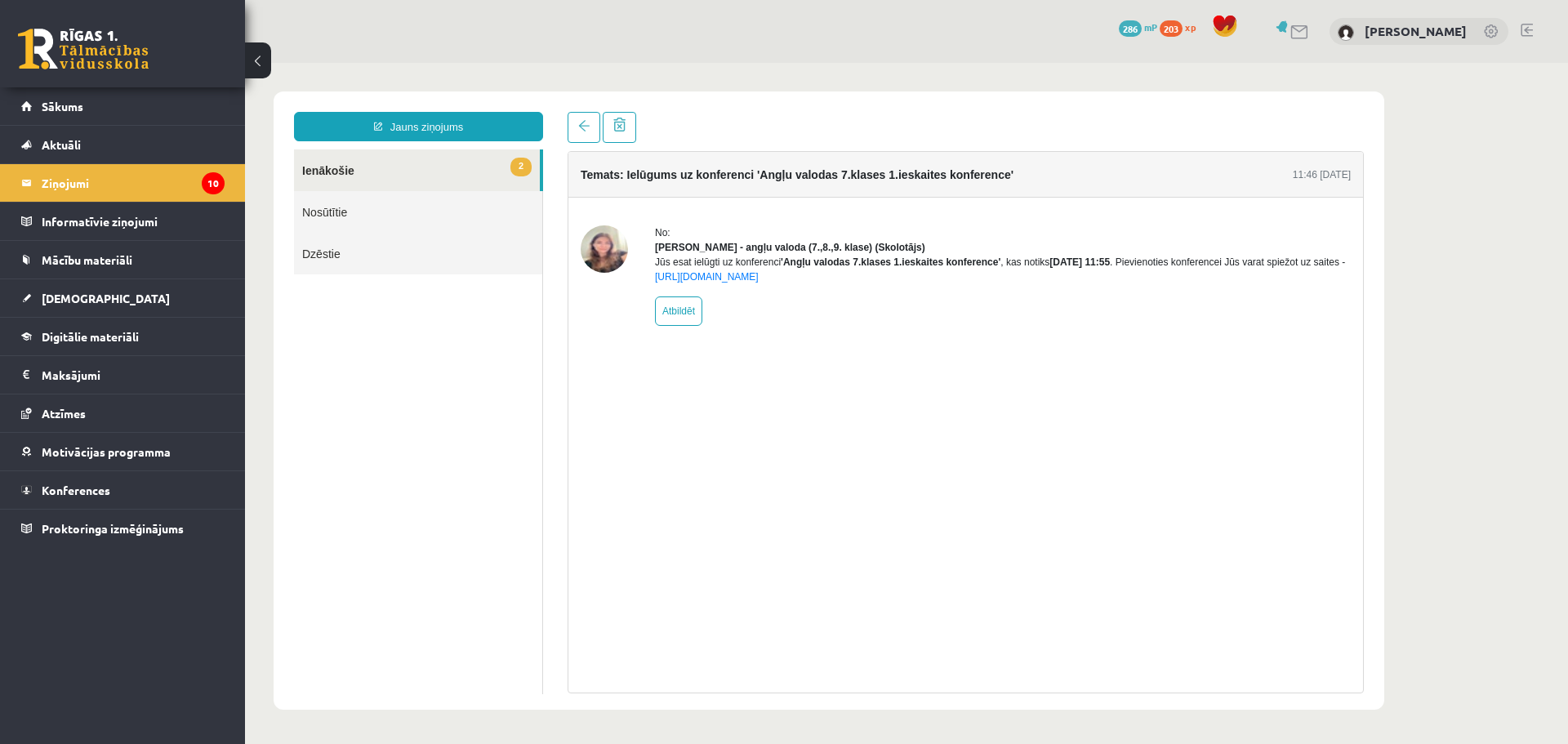
click at [600, 257] on img at bounding box center [605, 249] width 48 height 48
click at [485, 178] on link "2 Ienākošie" at bounding box center [416, 170] width 246 height 42
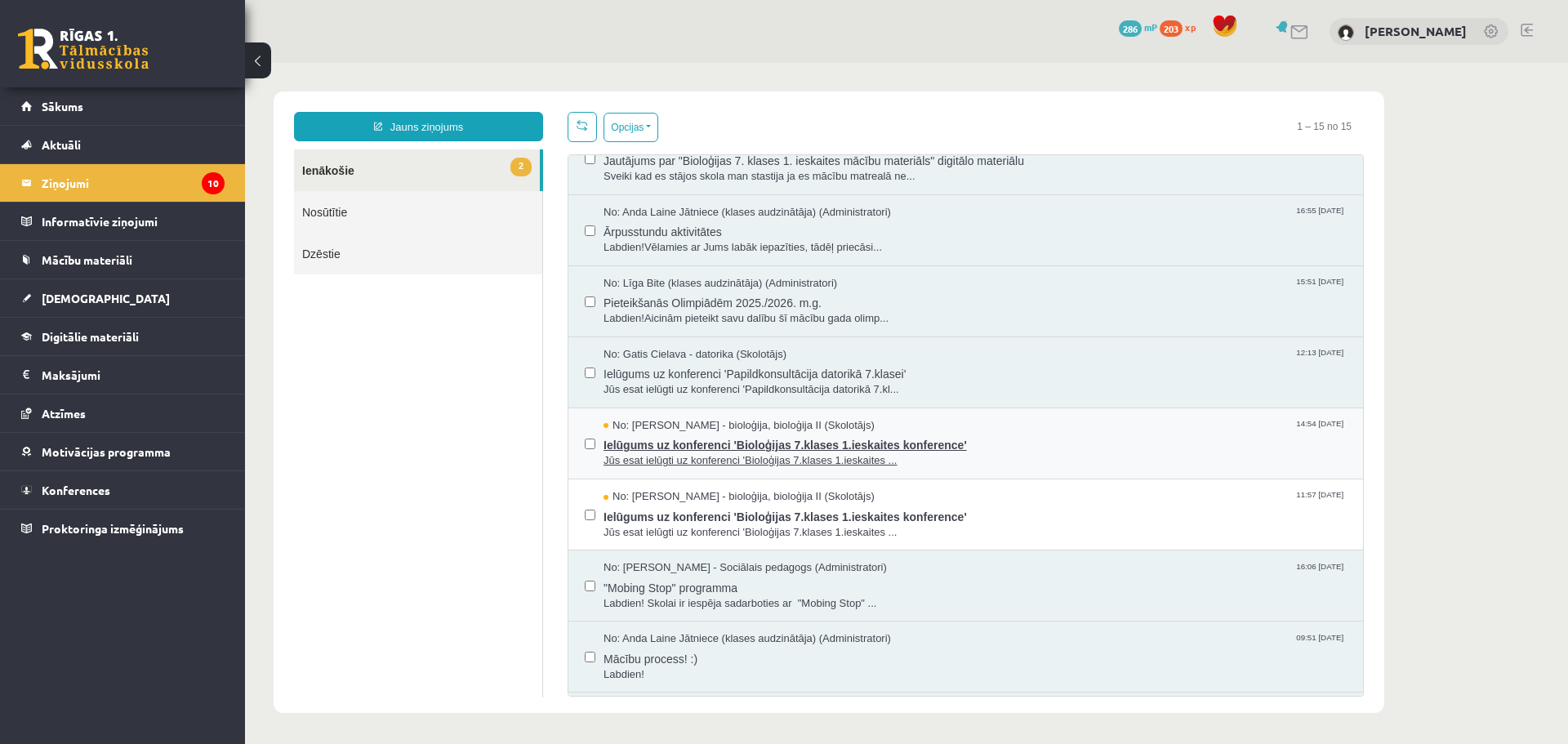
click at [677, 453] on span "Jūs esat ielūgti uz konferenci 'Bioloģijas 7.klases 1.ieskaites ..." at bounding box center [975, 461] width 743 height 16
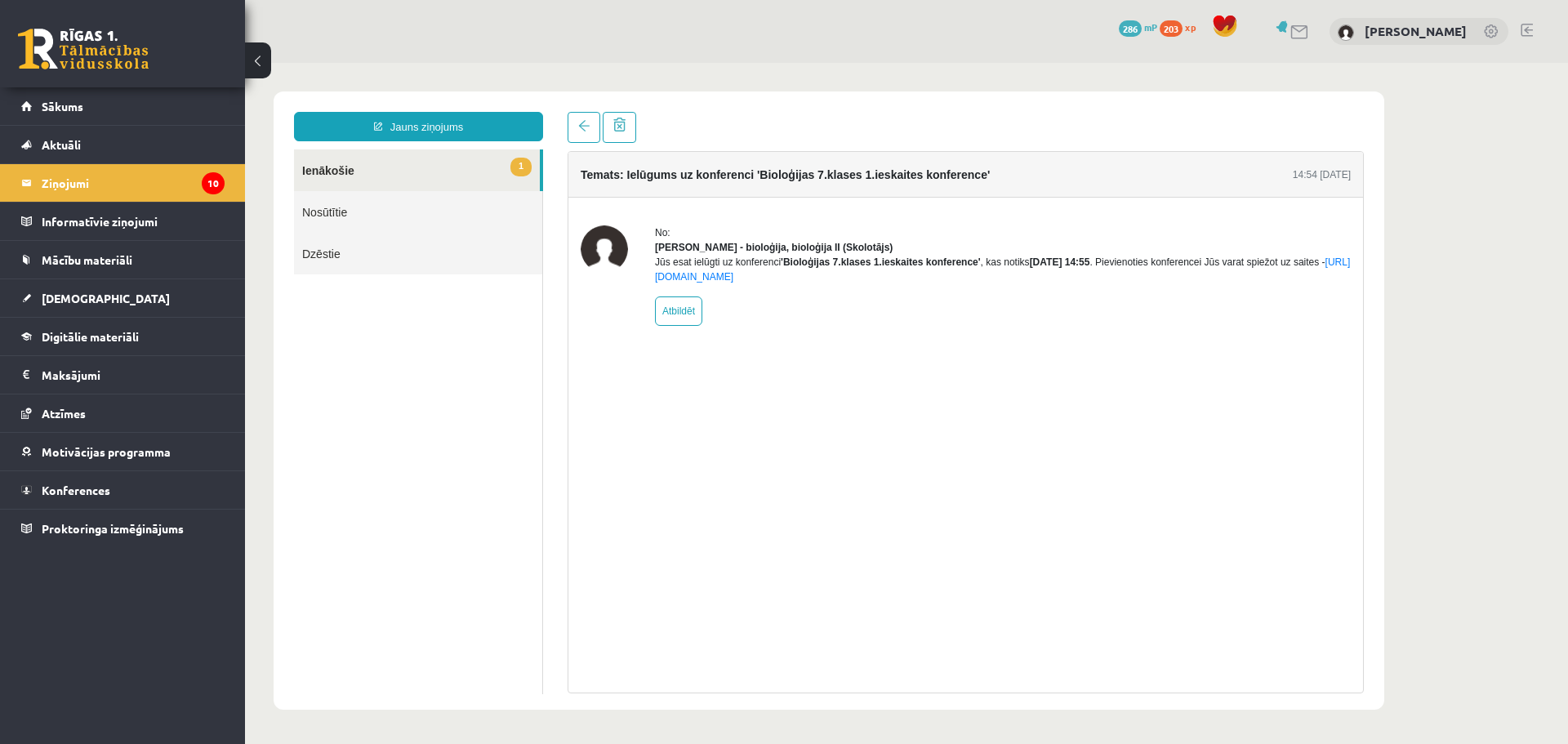
click at [758, 273] on div "Jūs esat ielūgti uz konferenci 'Bioloģijas 7.klases 1.ieskaites konference' , k…" at bounding box center [1002, 269] width 696 height 30
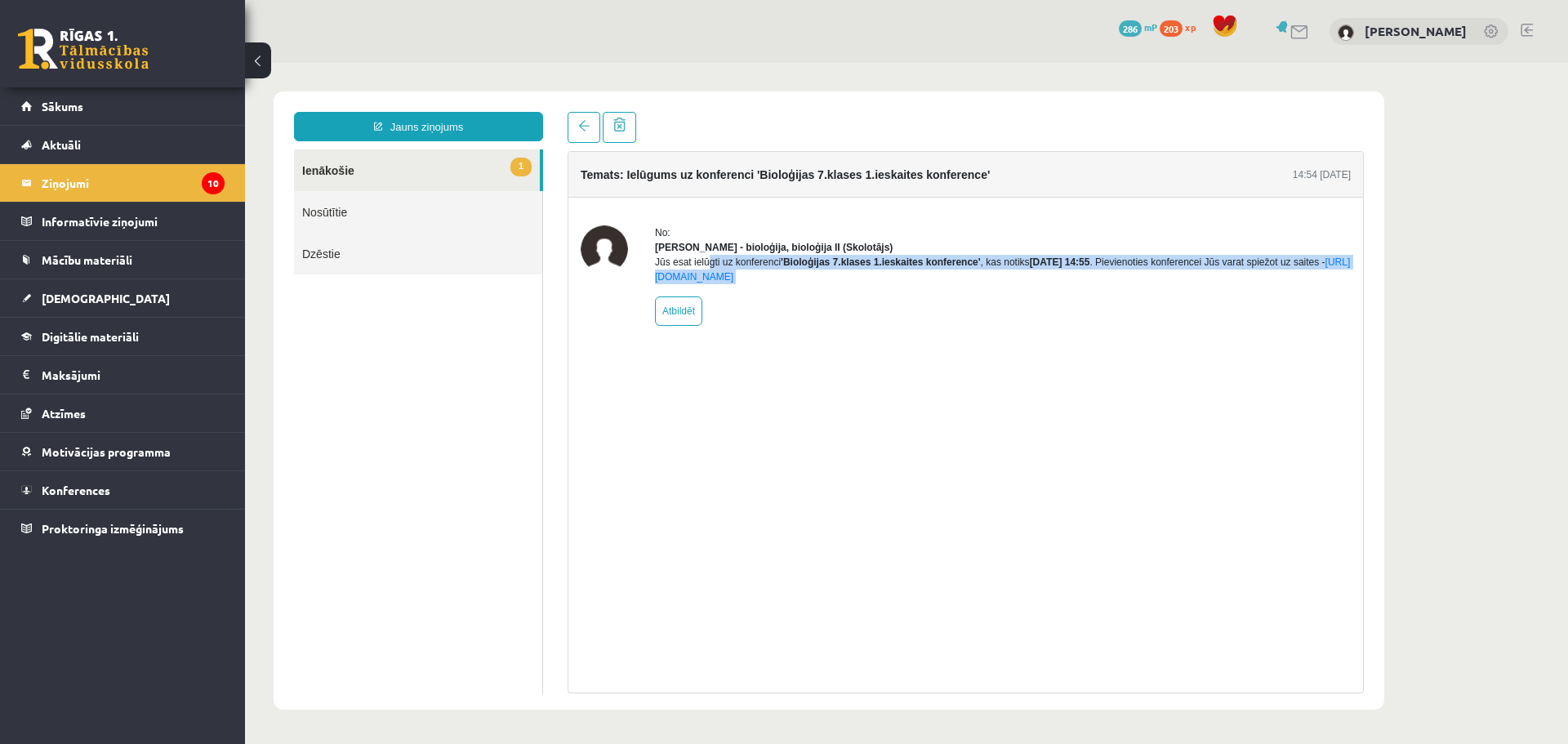
click at [758, 273] on div "Jūs esat ielūgti uz konferenci 'Bioloģijas 7.klases 1.ieskaites konference' , k…" at bounding box center [1002, 269] width 696 height 30
click at [822, 353] on div "No: Elza Saulīte - bioloģija, bioloģija II (Skolotājs) Jūs esat ielūgti uz konf…" at bounding box center [965, 276] width 794 height 156
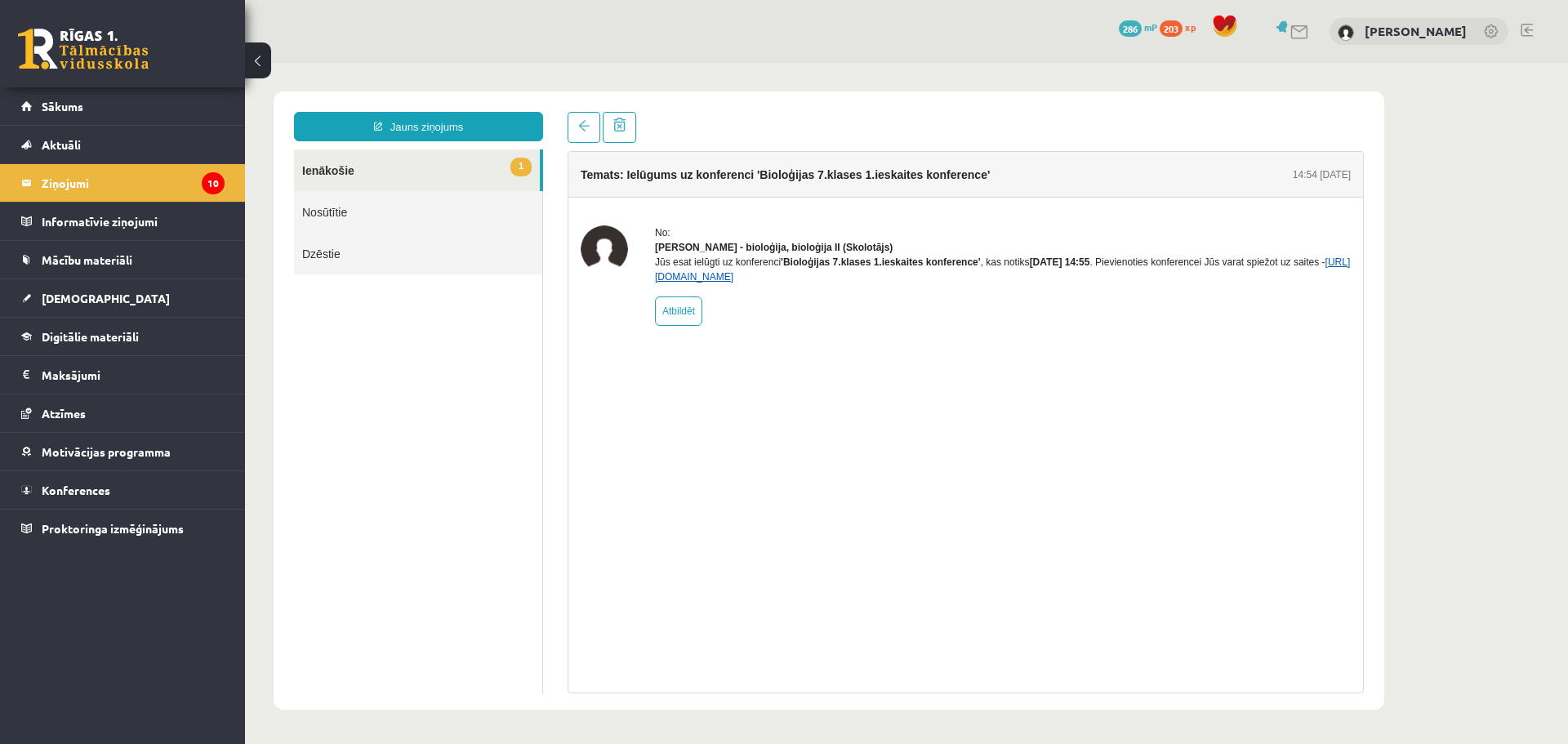
click at [800, 282] on link "https://eskola.r1tv.lv/conferences/4498/join" at bounding box center [1002, 269] width 695 height 26
click at [122, 224] on legend "Informatīvie ziņojumi 0" at bounding box center [133, 222] width 183 height 38
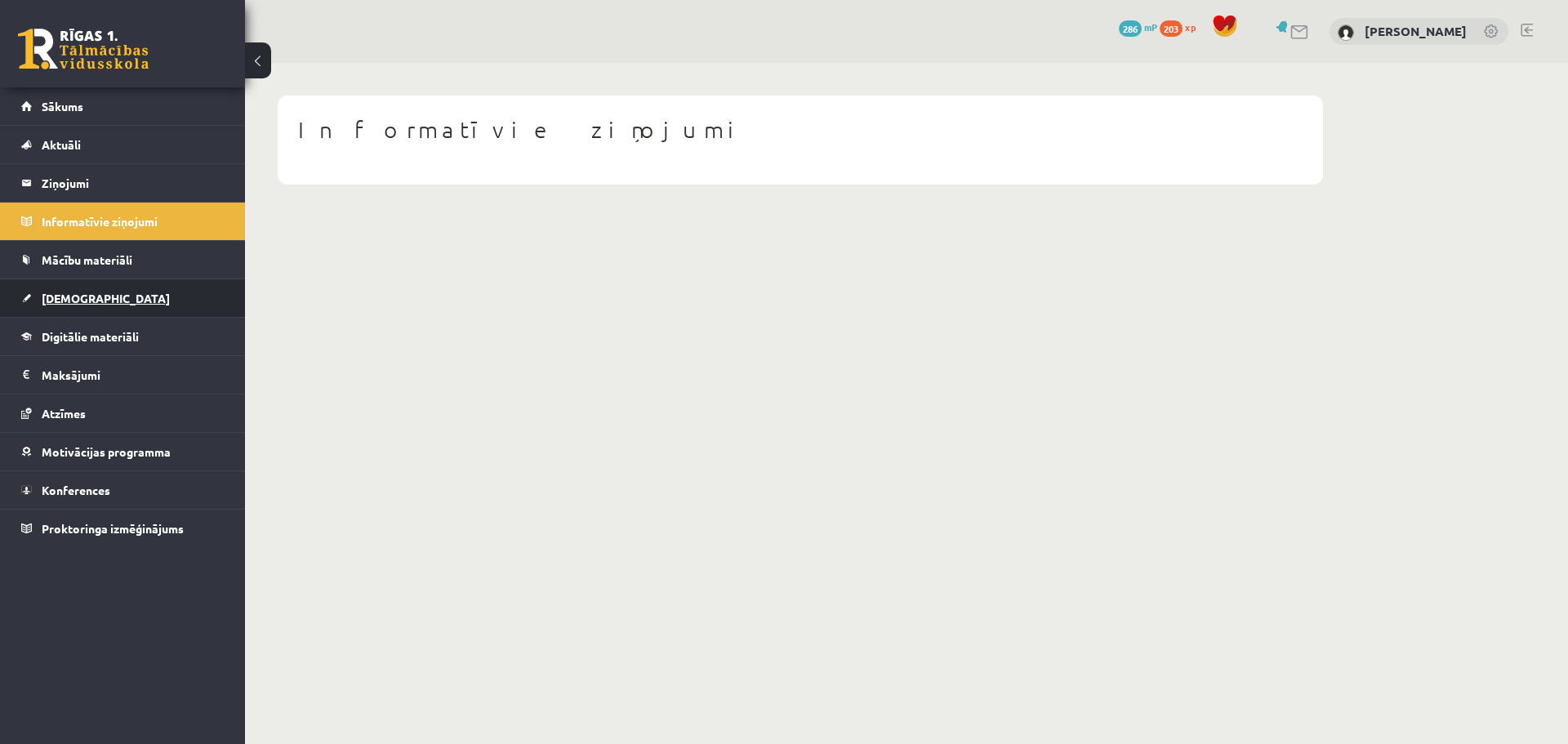
click at [71, 292] on span "[DEMOGRAPHIC_DATA]" at bounding box center [106, 298] width 128 height 15
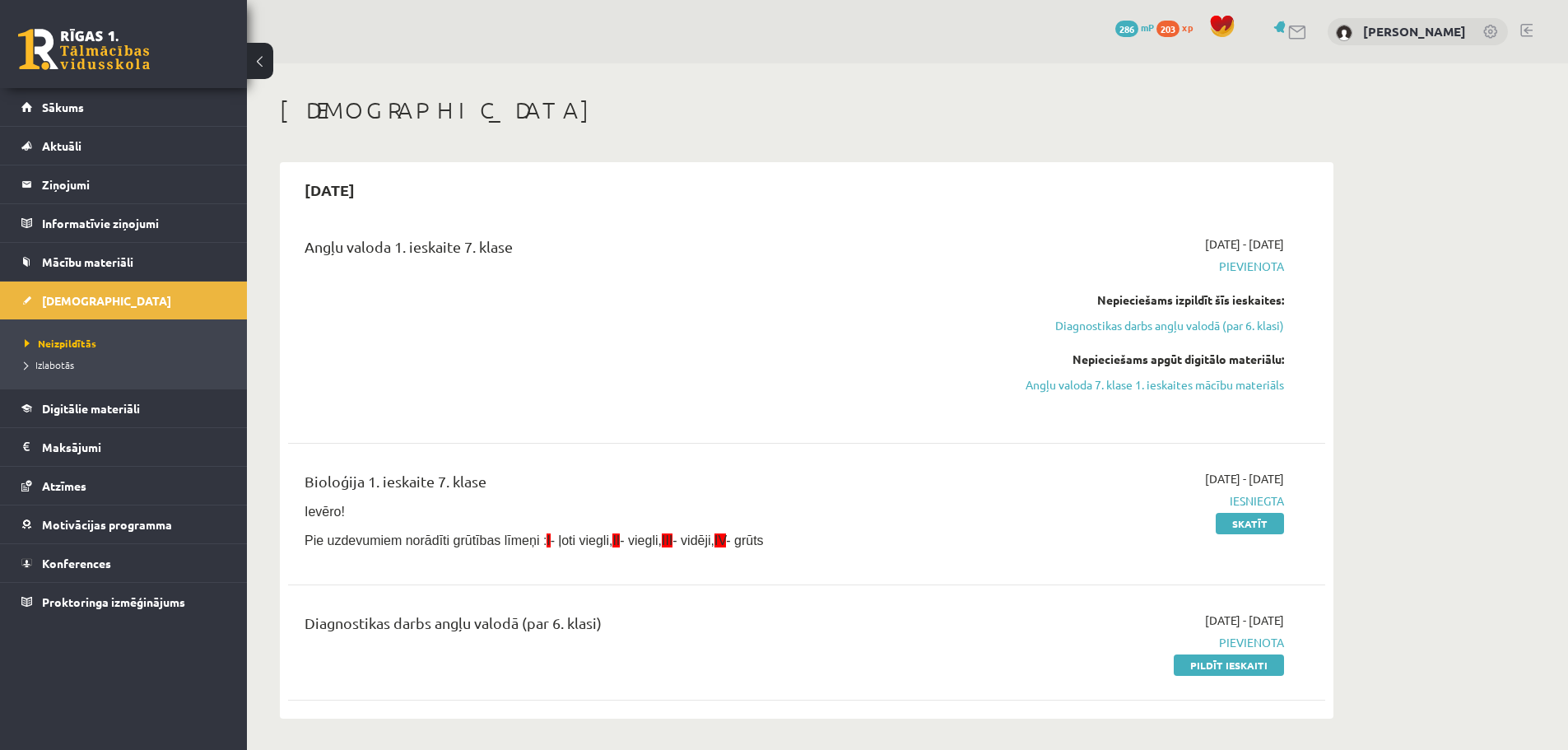
click at [448, 471] on div "Bioloģija 1. ieskaite 7. klase" at bounding box center [627, 485] width 644 height 31
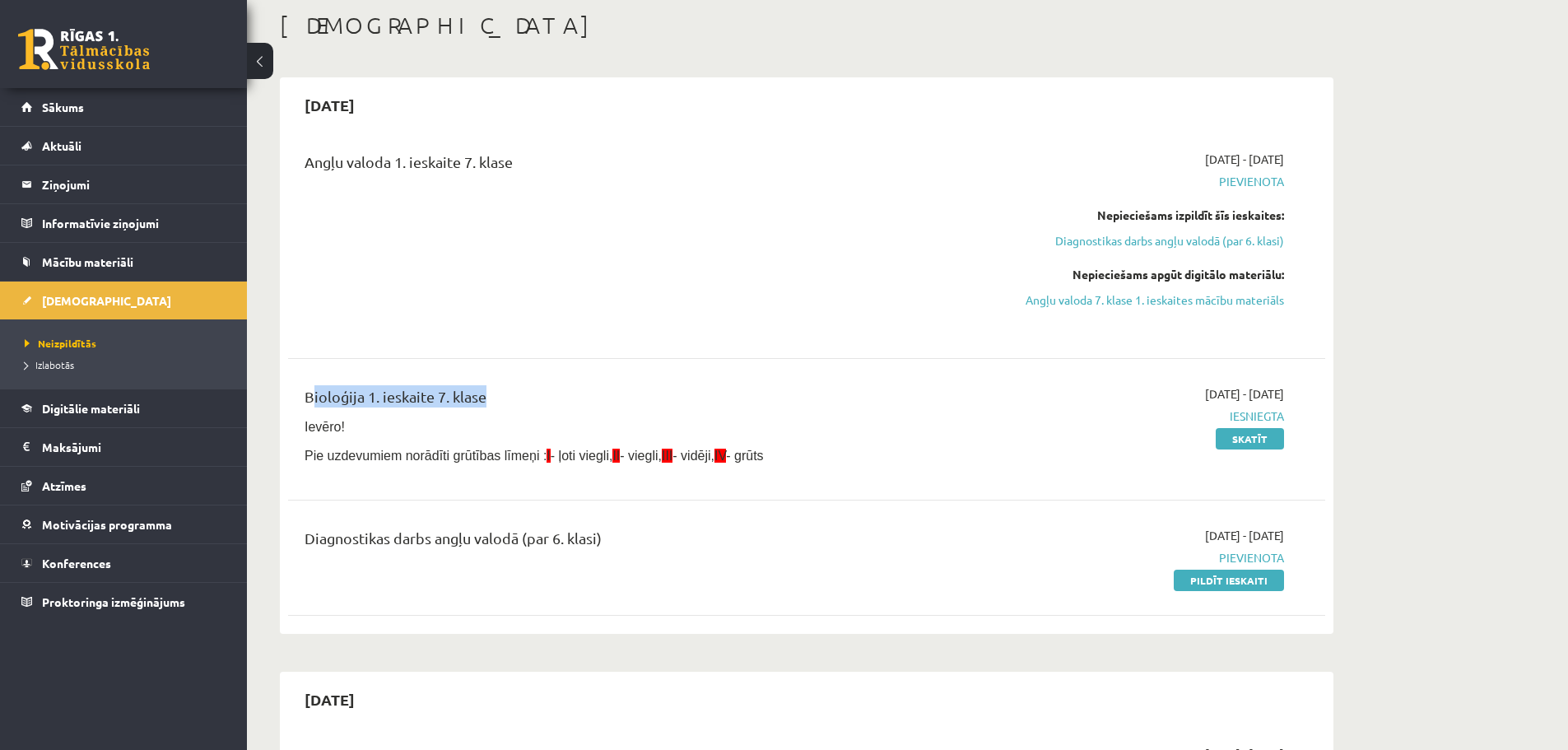
scroll to position [82, 0]
click at [1256, 443] on link "Skatīt" at bounding box center [1249, 441] width 69 height 22
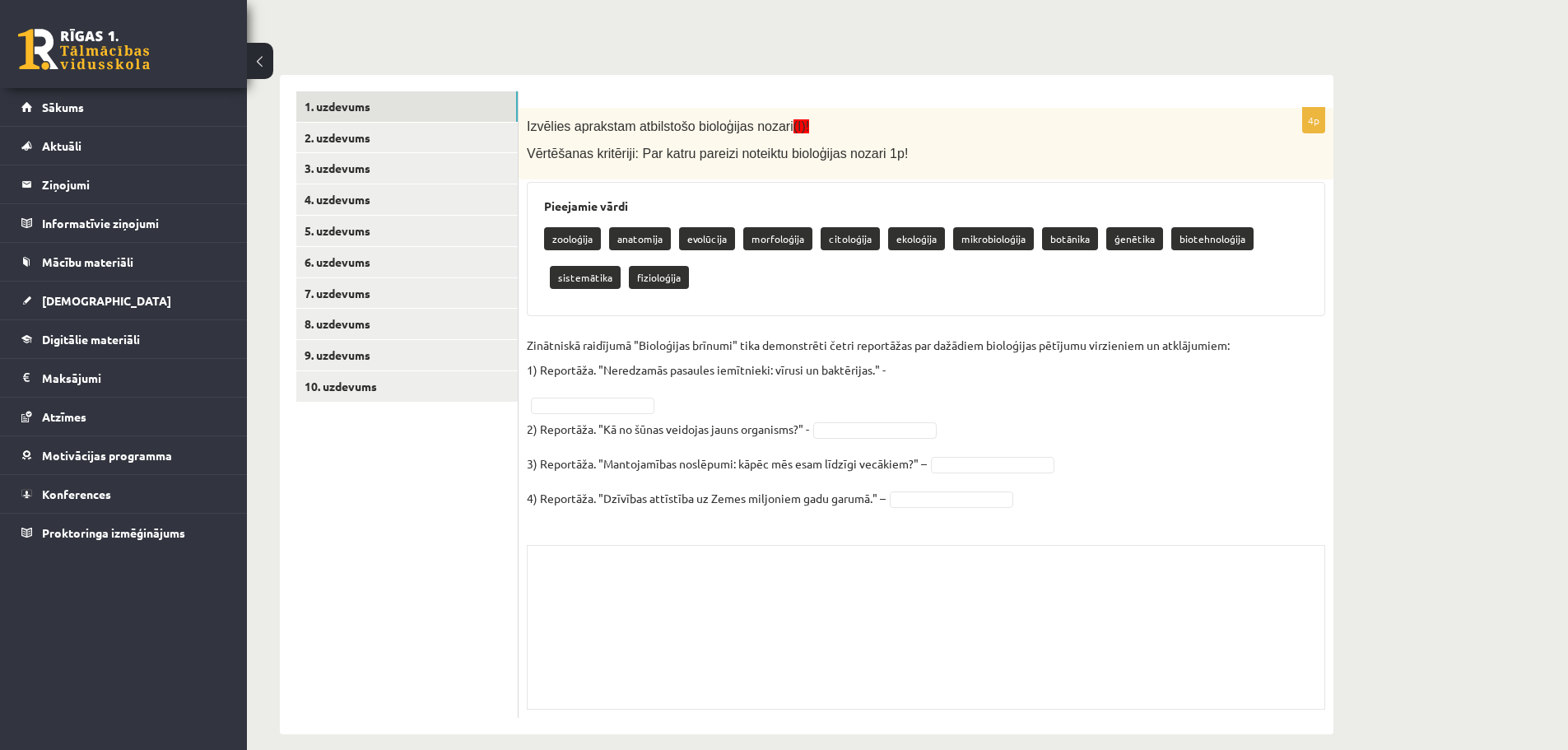
scroll to position [244, 0]
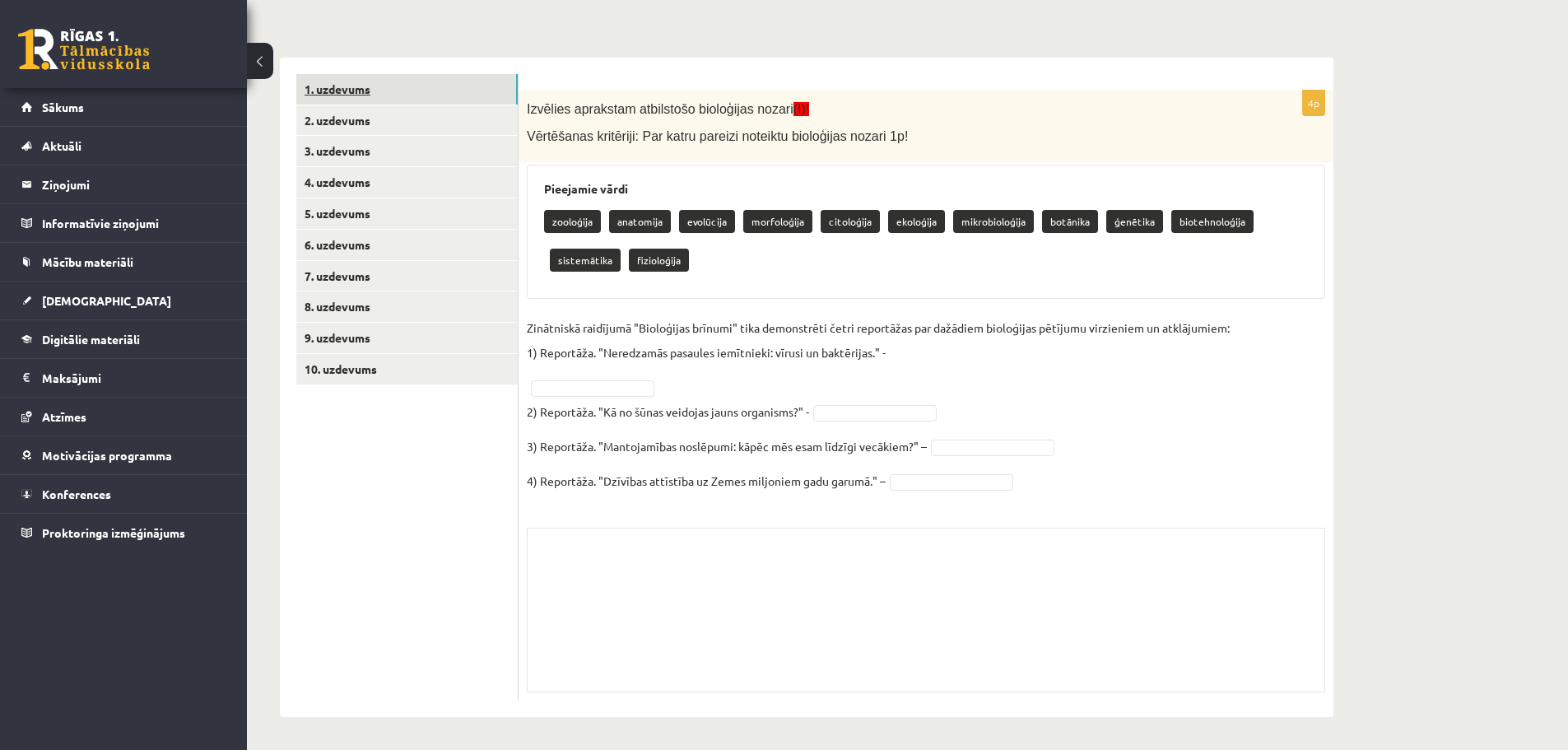
click at [351, 75] on link "1. uzdevums" at bounding box center [406, 89] width 221 height 31
click at [342, 109] on link "2. uzdevums" at bounding box center [406, 120] width 221 height 31
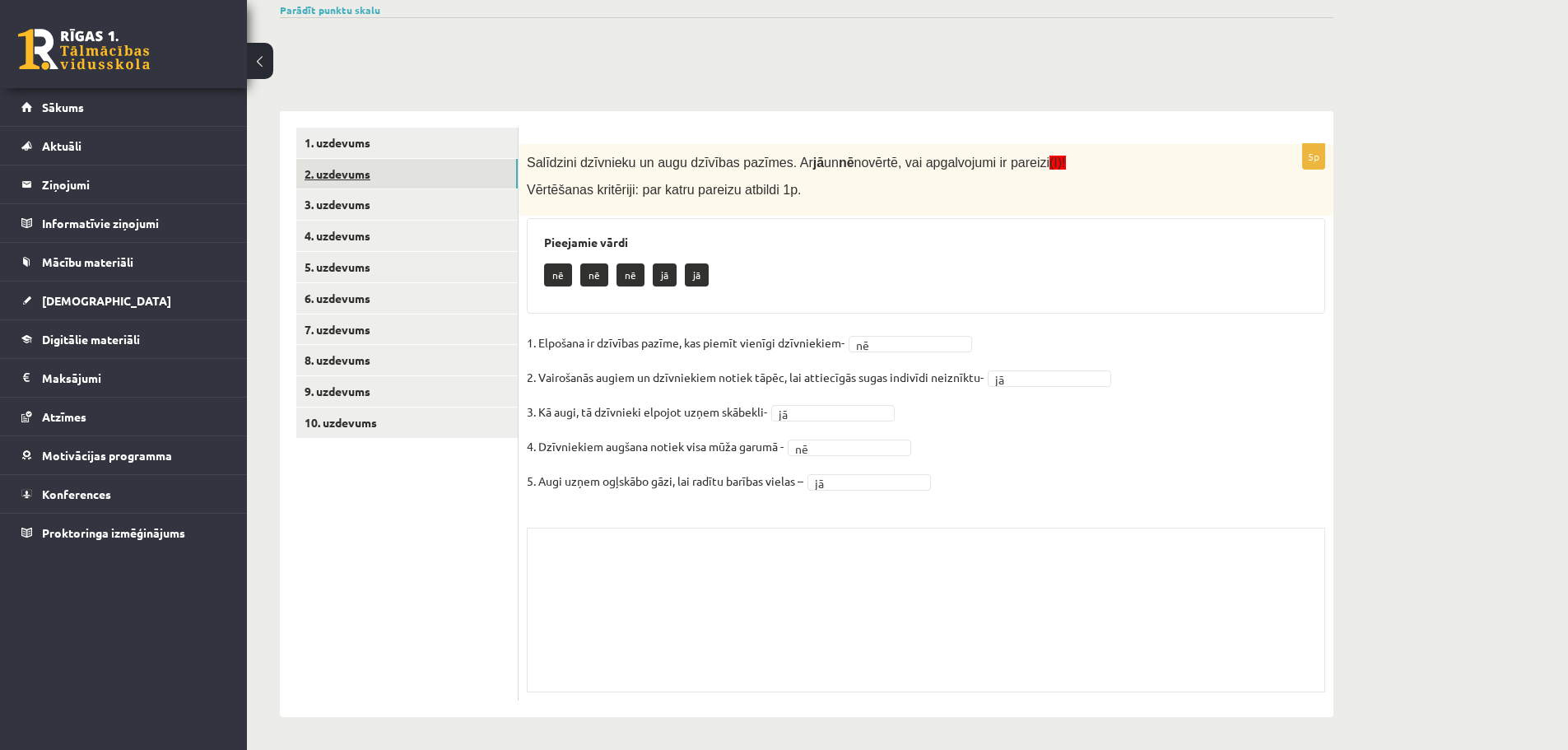
scroll to position [191, 0]
click at [328, 123] on div "1. uzdevums 2. uzdevums 3. uzdevums 4. uzdevums 5. uzdevums 6. uzdevums 7. uzde…" at bounding box center [399, 414] width 238 height 606
click at [331, 138] on link "1. uzdevums" at bounding box center [406, 142] width 221 height 31
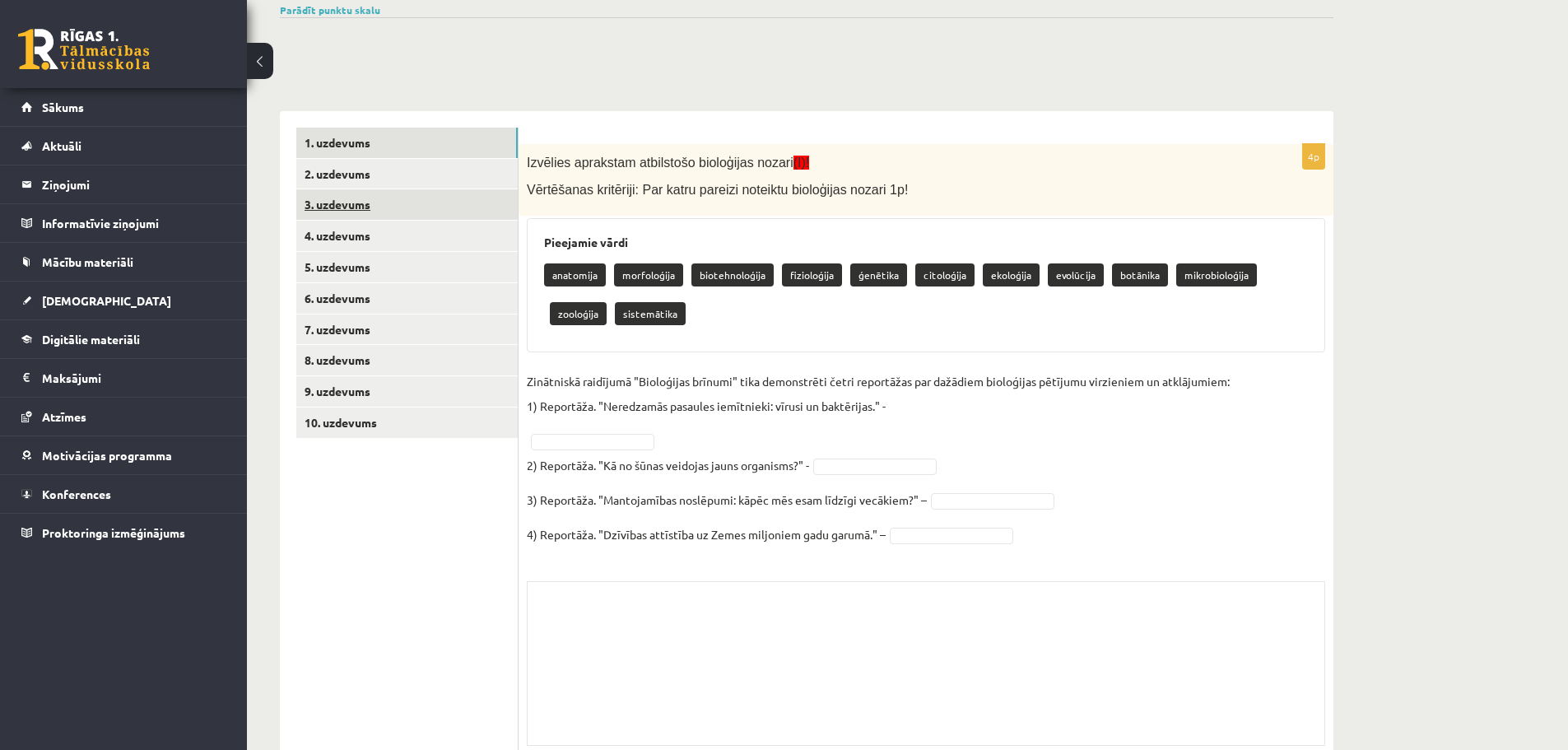
click at [373, 218] on link "3. uzdevums" at bounding box center [406, 204] width 221 height 31
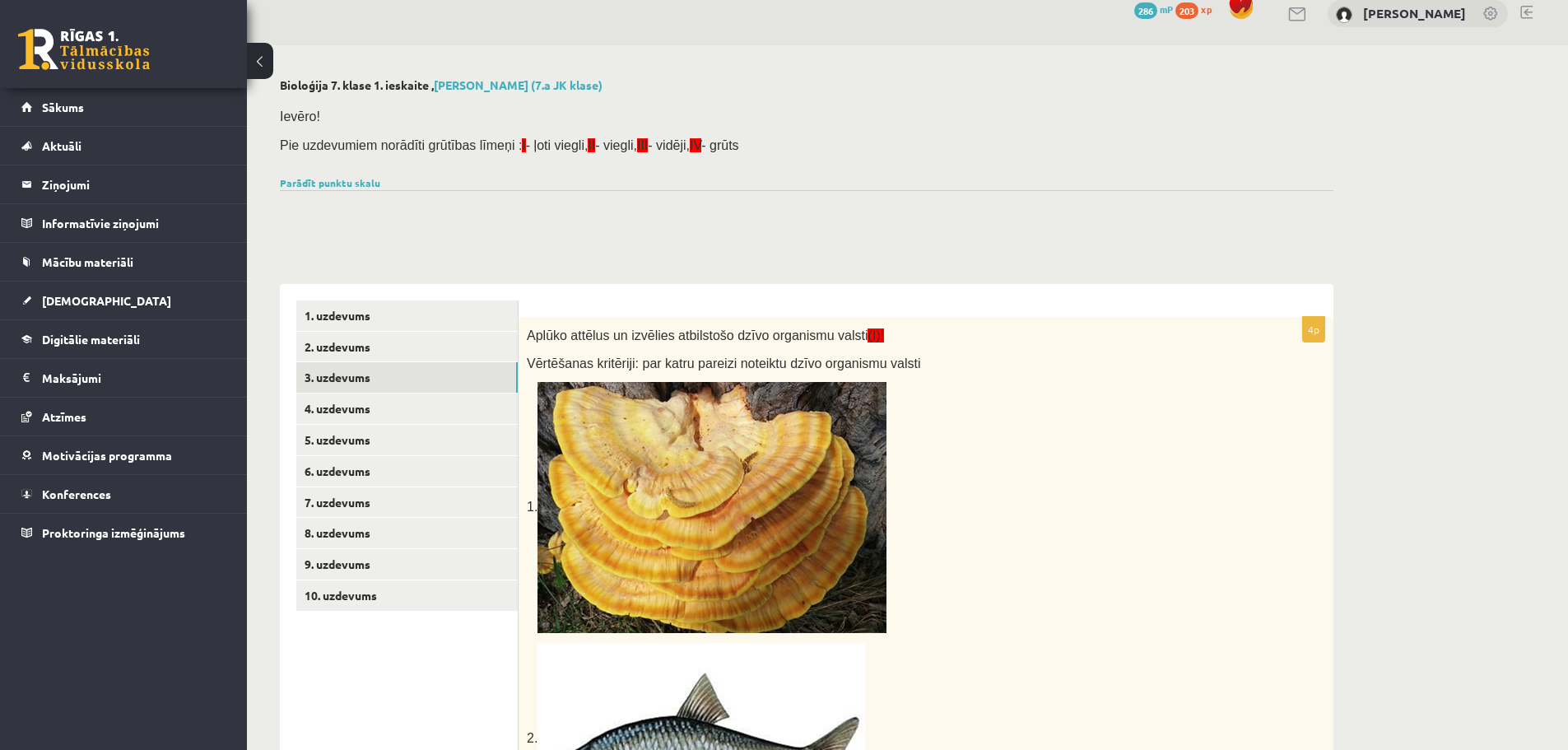
scroll to position [17, 0]
click at [378, 400] on link "4. uzdevums" at bounding box center [406, 409] width 221 height 31
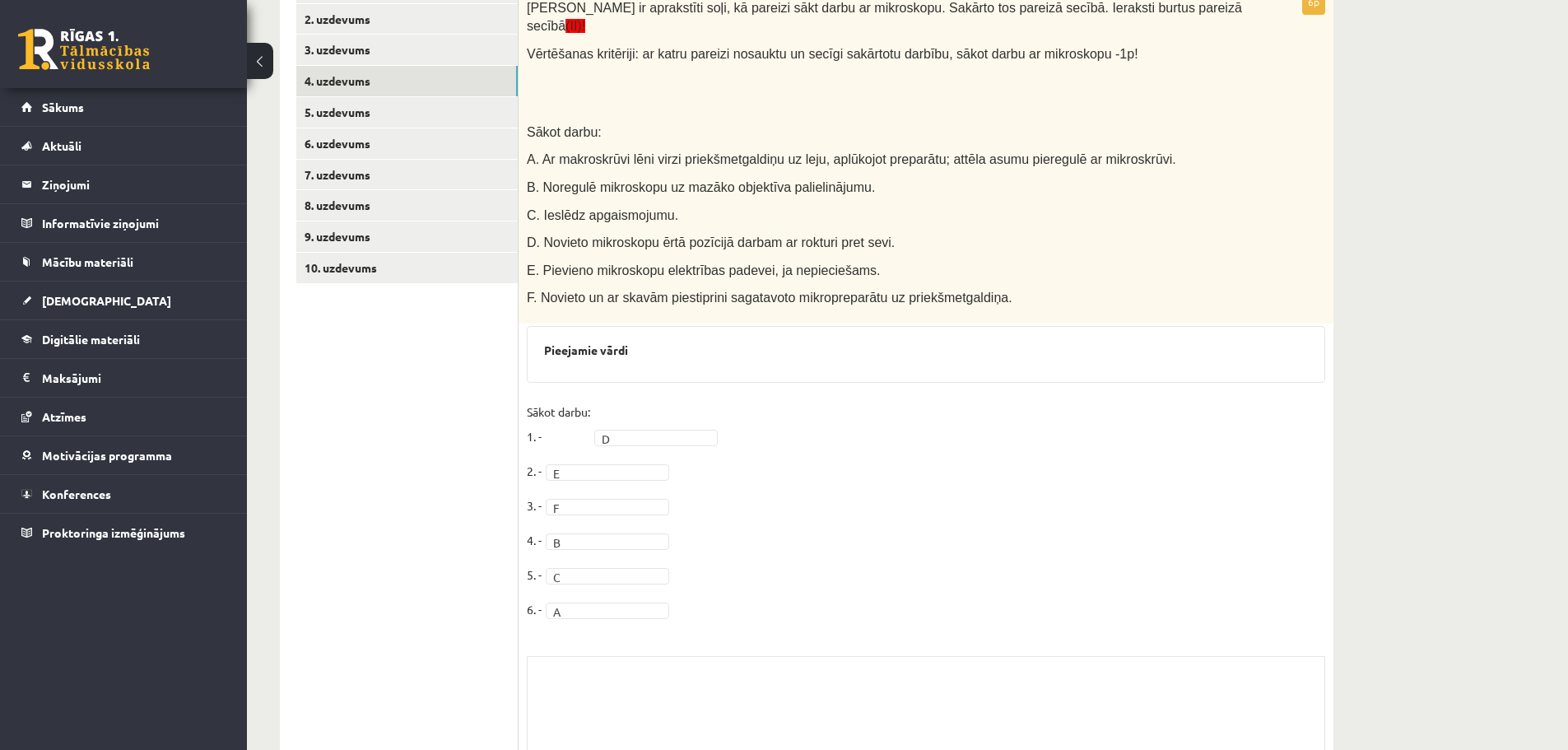
scroll to position [455, 0]
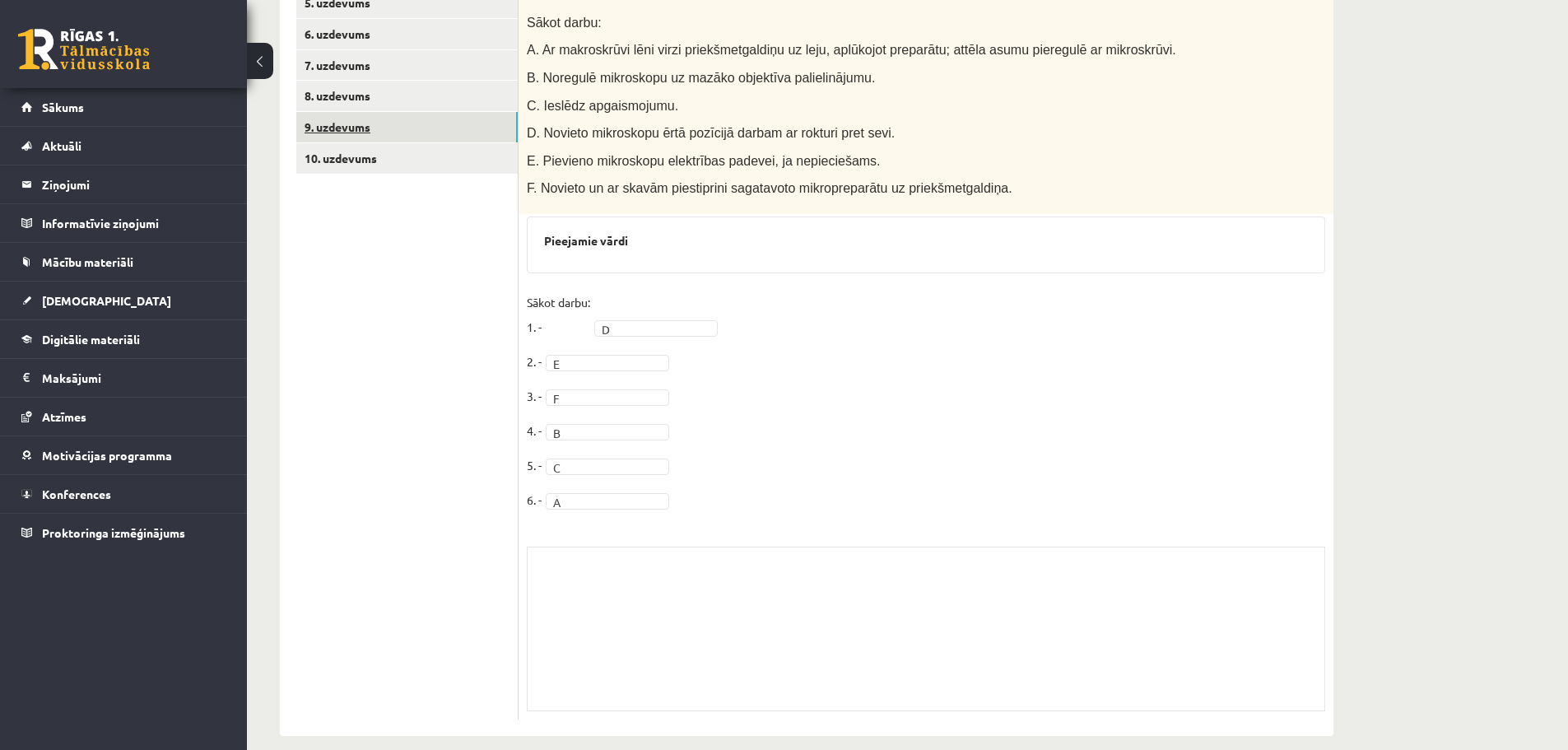
click at [325, 114] on link "9. uzdevums" at bounding box center [406, 127] width 221 height 31
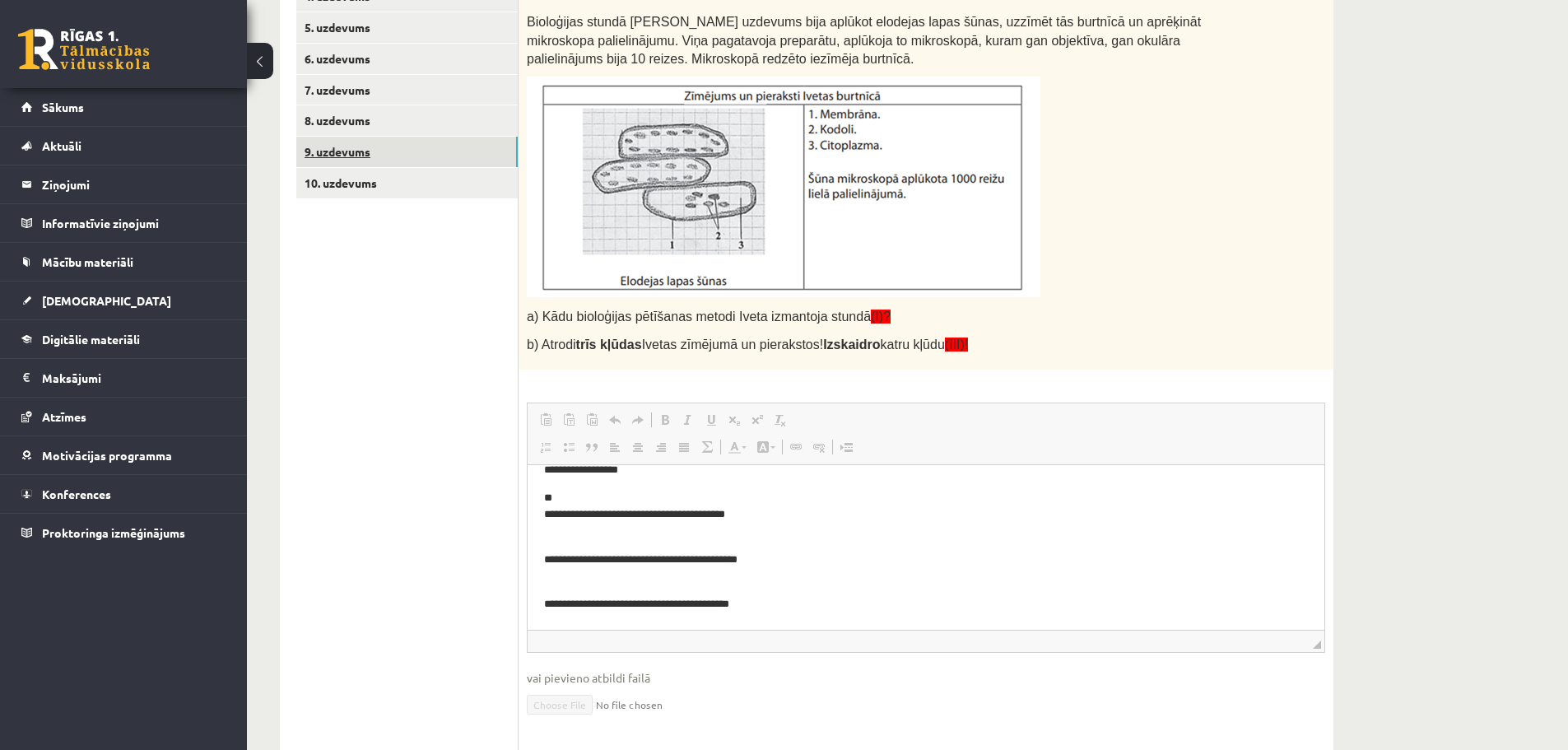
scroll to position [400, 0]
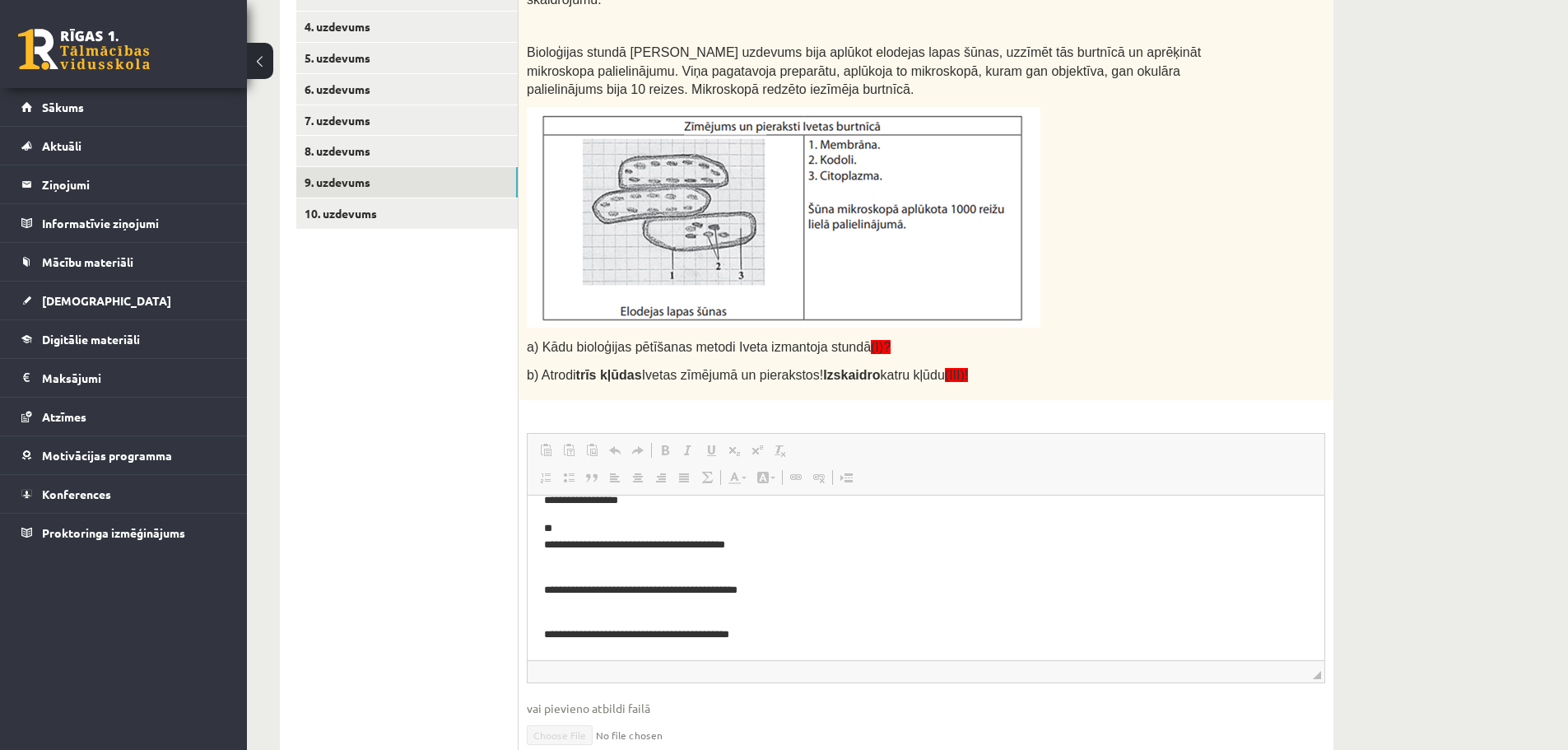
click at [367, 228] on ul "1. uzdevums 2. uzdevums 3. uzdevums 4. uzdevums 5. uzdevums 6. uzdevums 7. uzde…" at bounding box center [407, 442] width 222 height 1046
click at [358, 214] on link "10. uzdevums" at bounding box center [406, 214] width 221 height 31
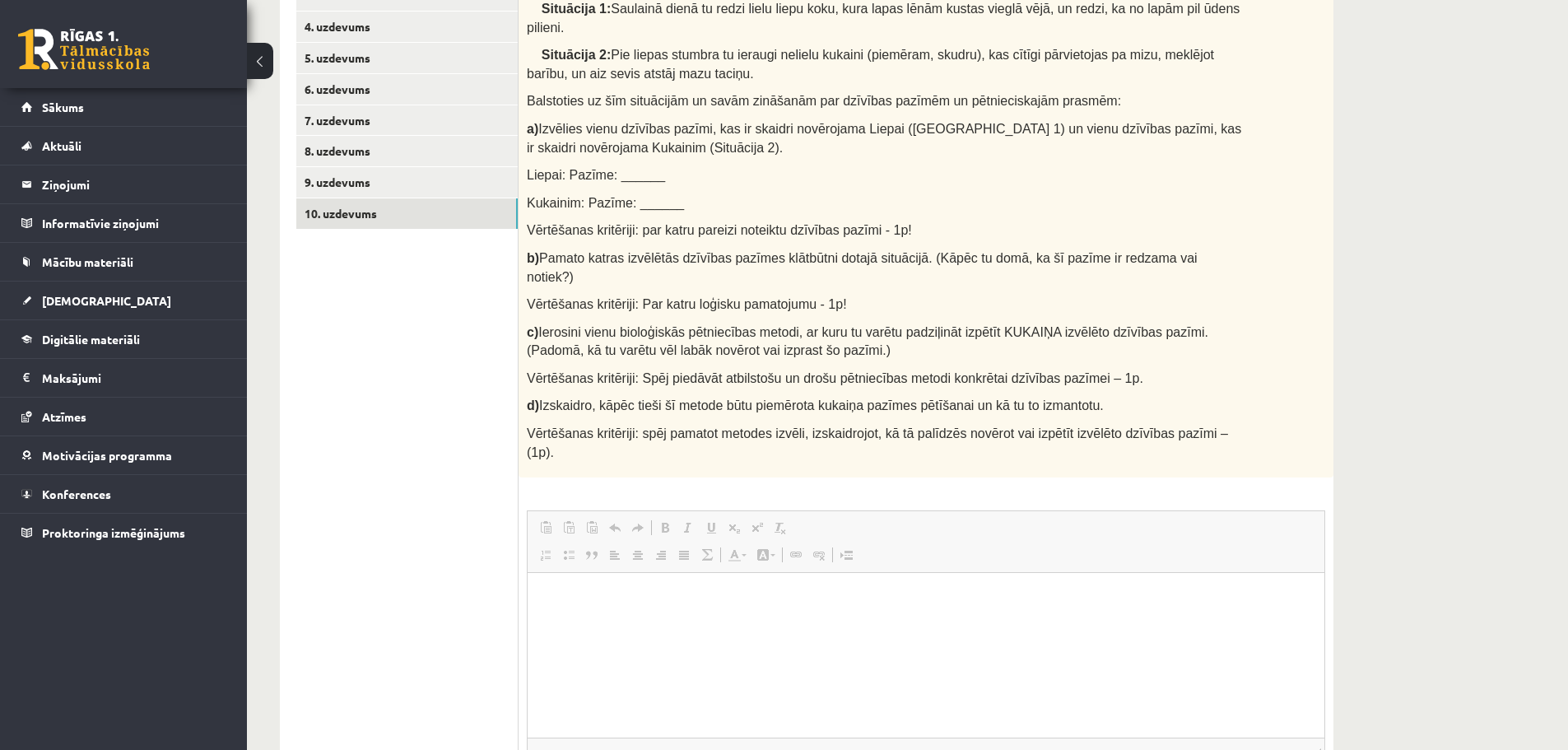
scroll to position [0, 0]
click at [689, 623] on html at bounding box center [926, 598] width 796 height 50
click at [690, 619] on html at bounding box center [926, 598] width 796 height 50
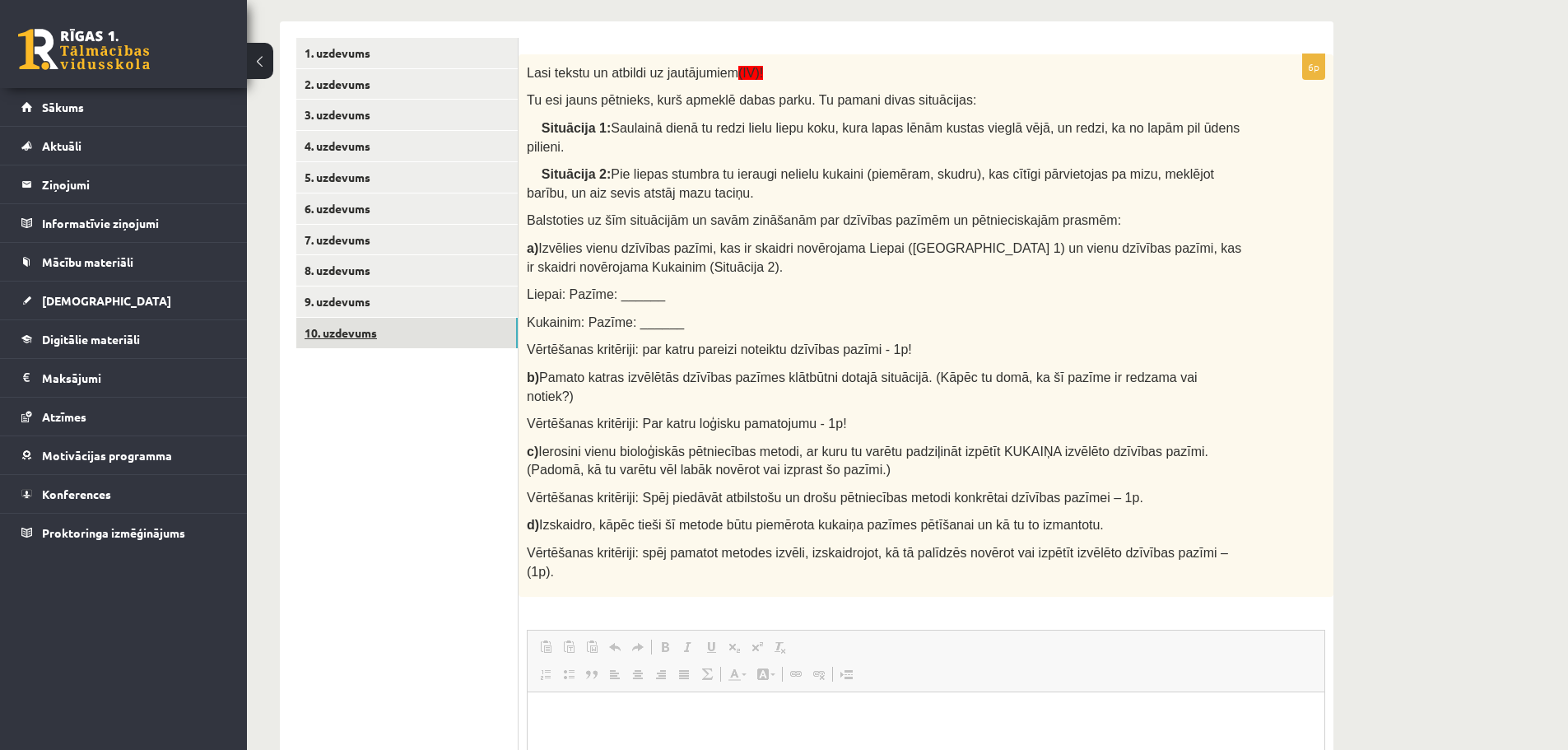
scroll to position [235, 0]
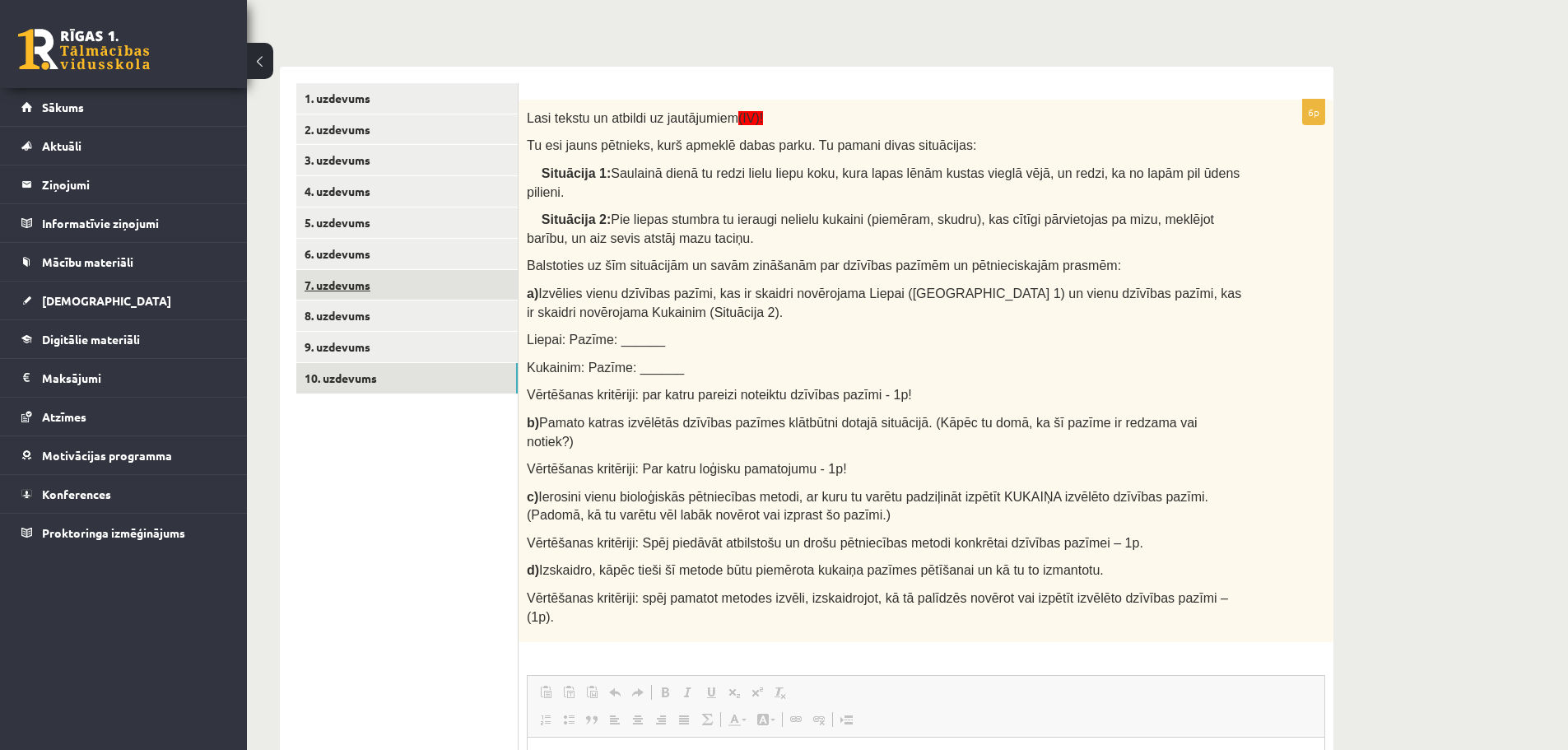
click at [357, 281] on link "7. uzdevums" at bounding box center [406, 285] width 221 height 31
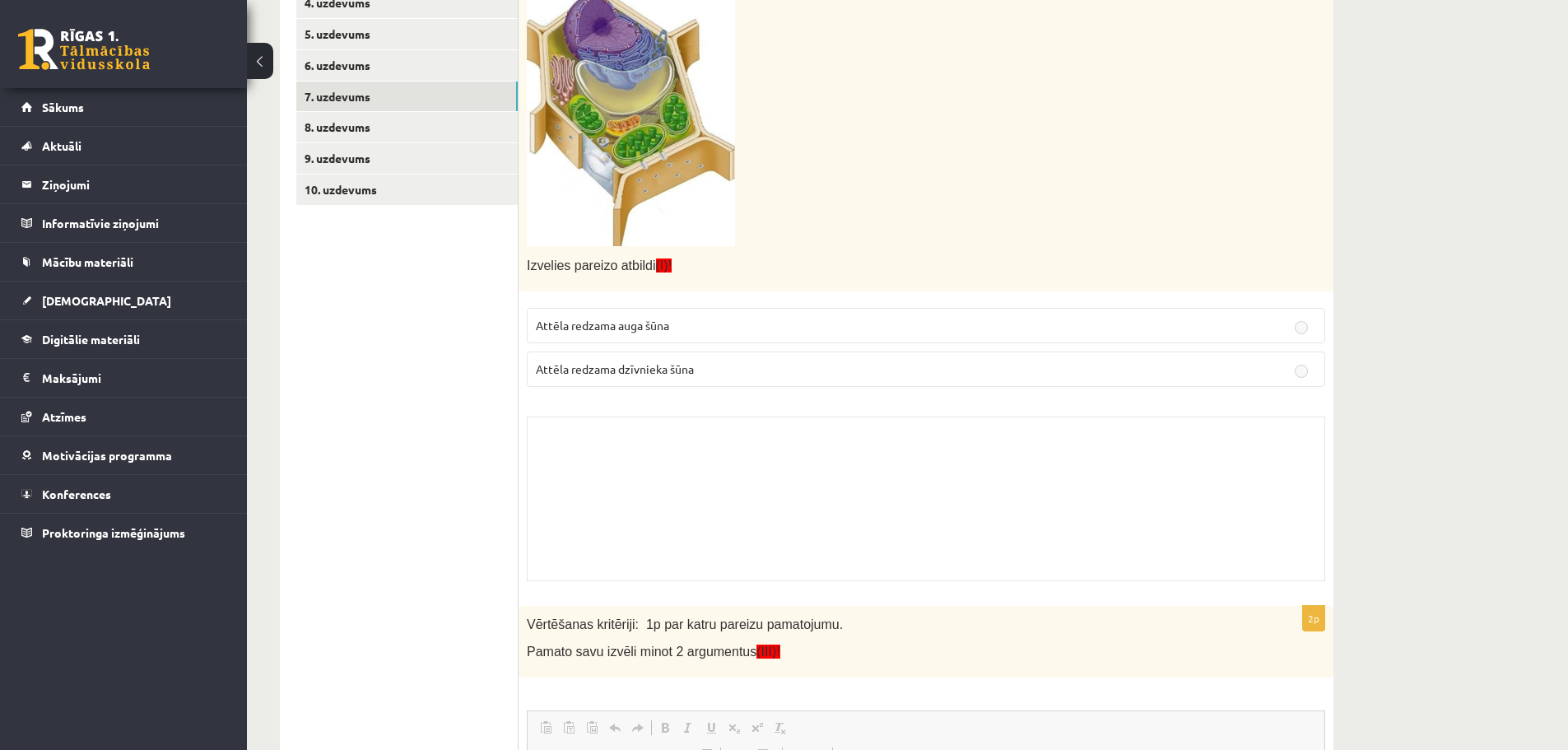
scroll to position [318, 0]
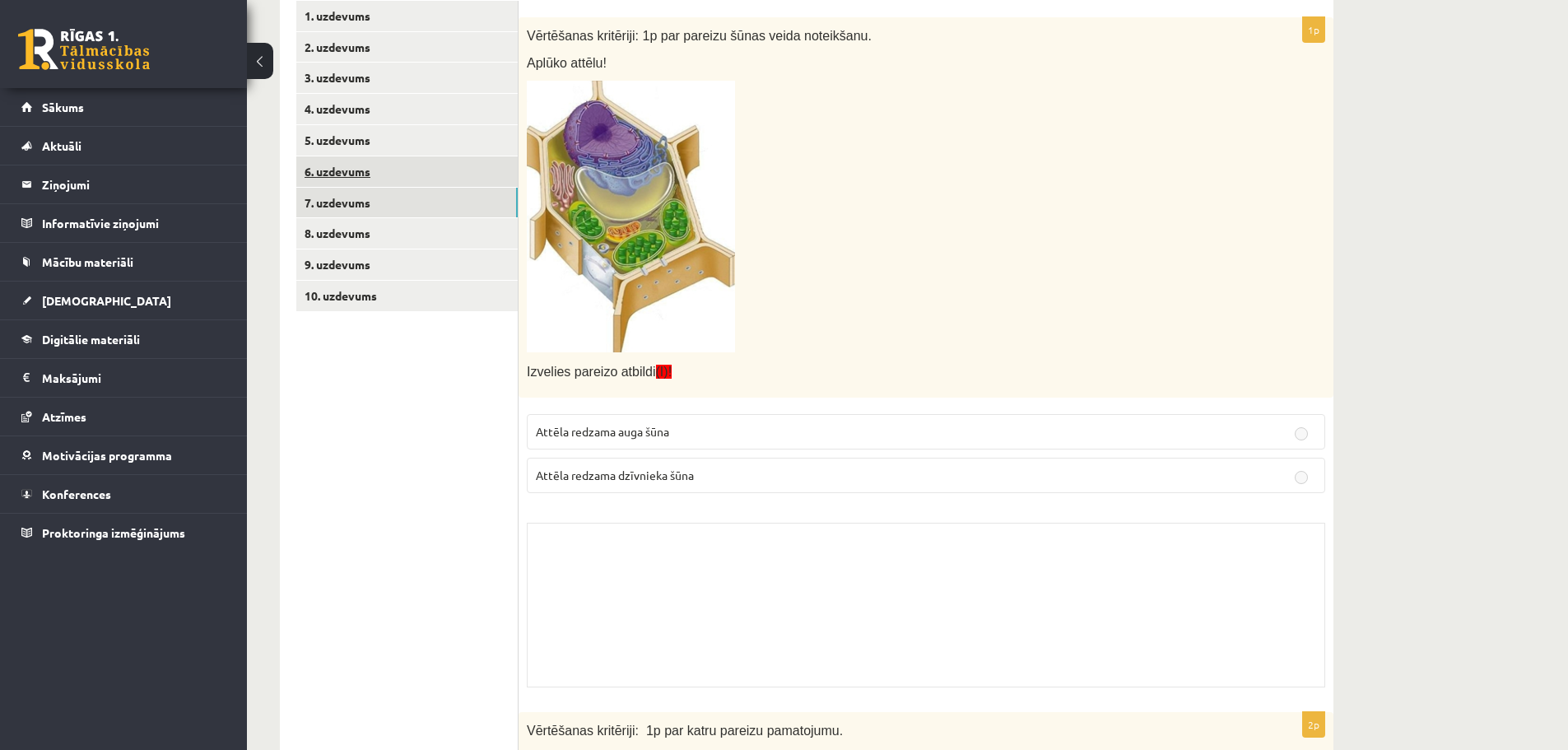
click at [405, 169] on link "6. uzdevums" at bounding box center [406, 171] width 221 height 31
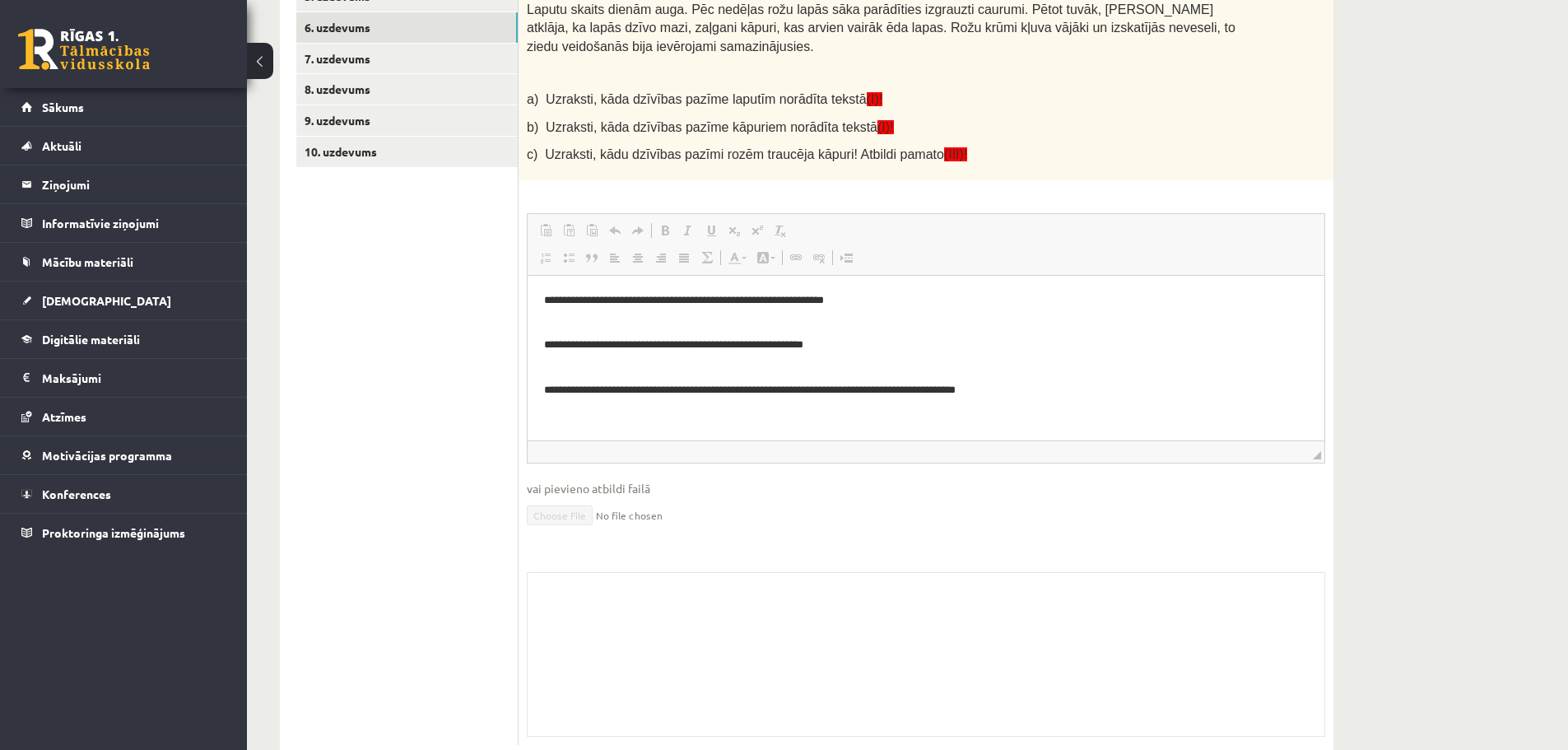
scroll to position [488, 0]
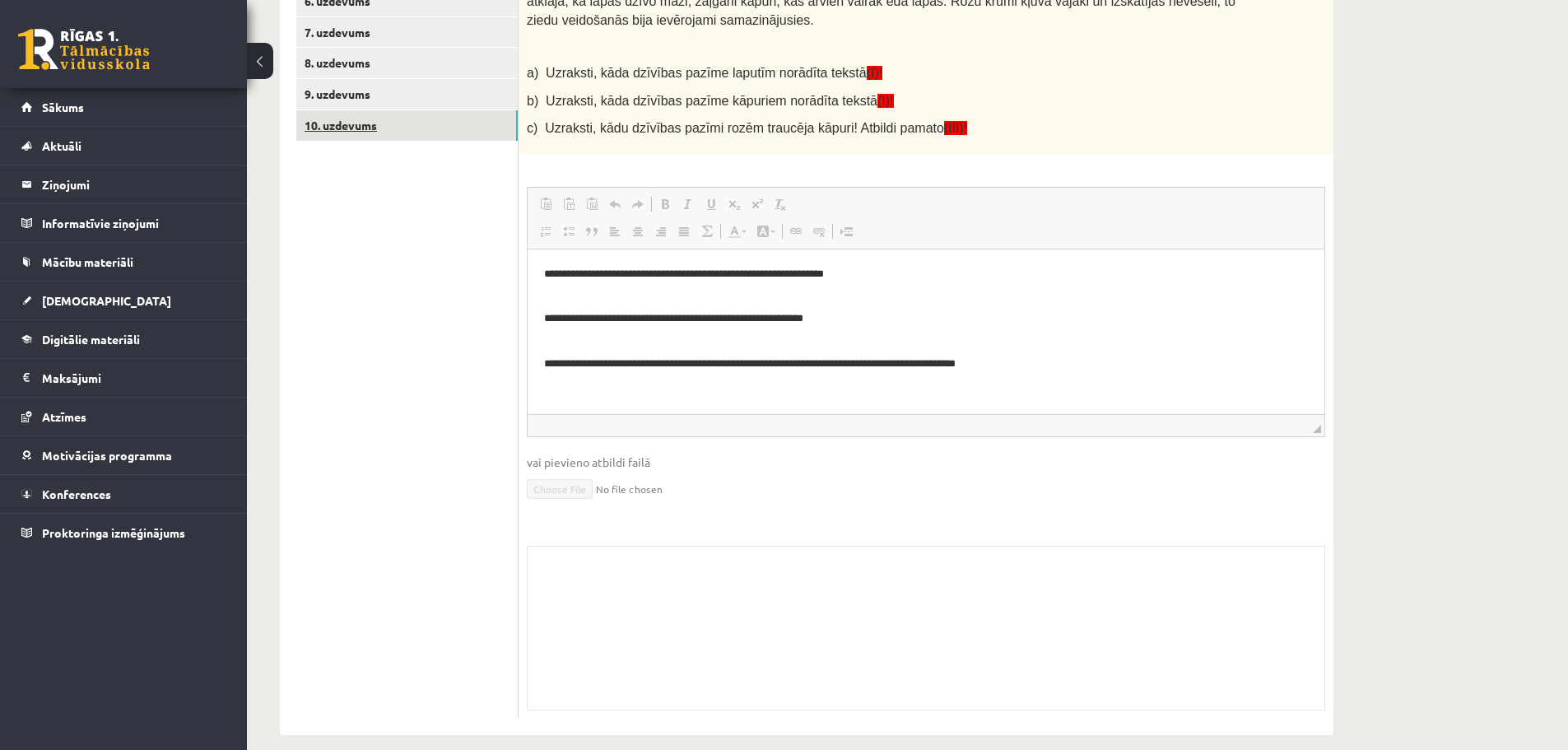
click at [386, 135] on link "10. uzdevums" at bounding box center [406, 125] width 221 height 31
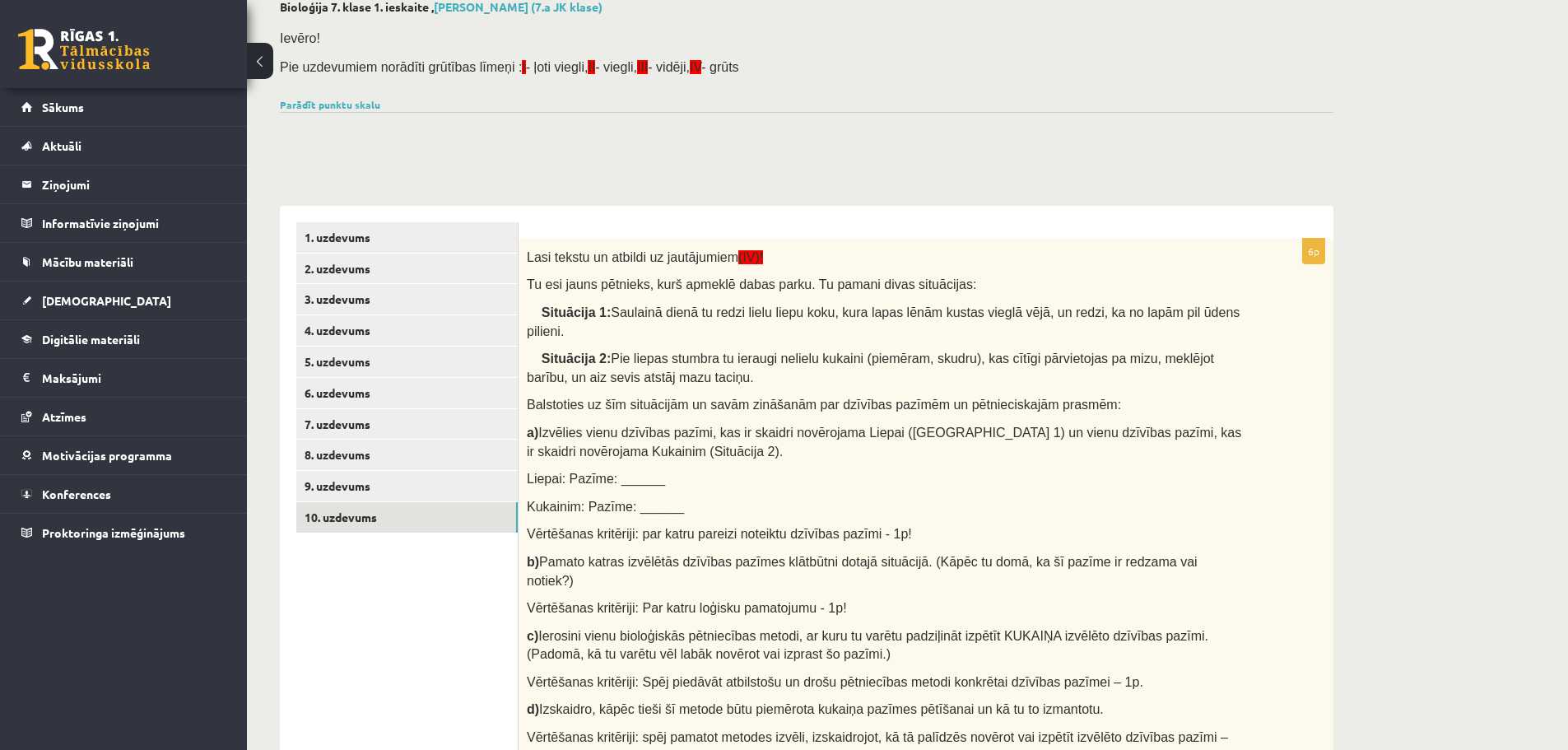
scroll to position [0, 0]
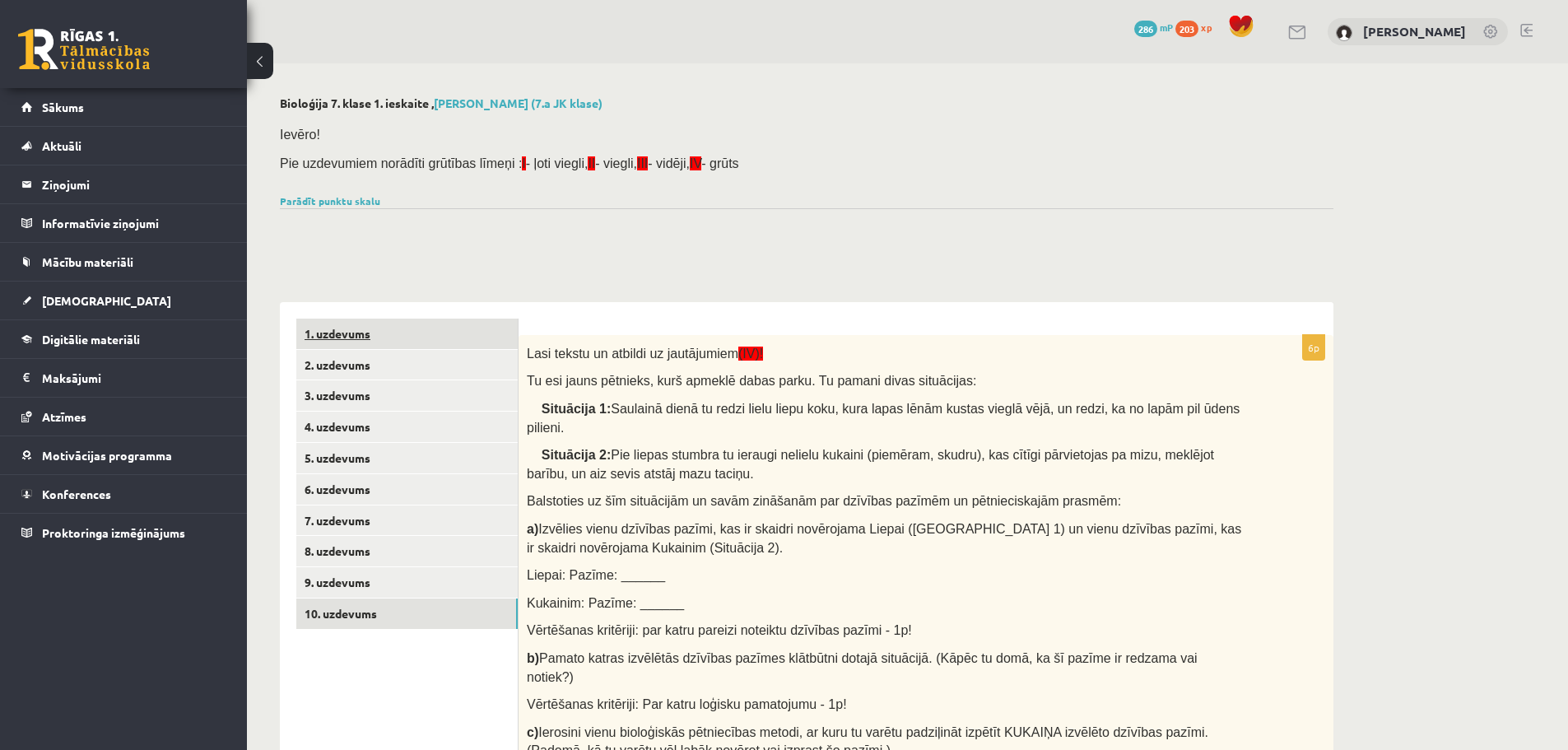
click at [349, 336] on link "1. uzdevums" at bounding box center [406, 334] width 221 height 31
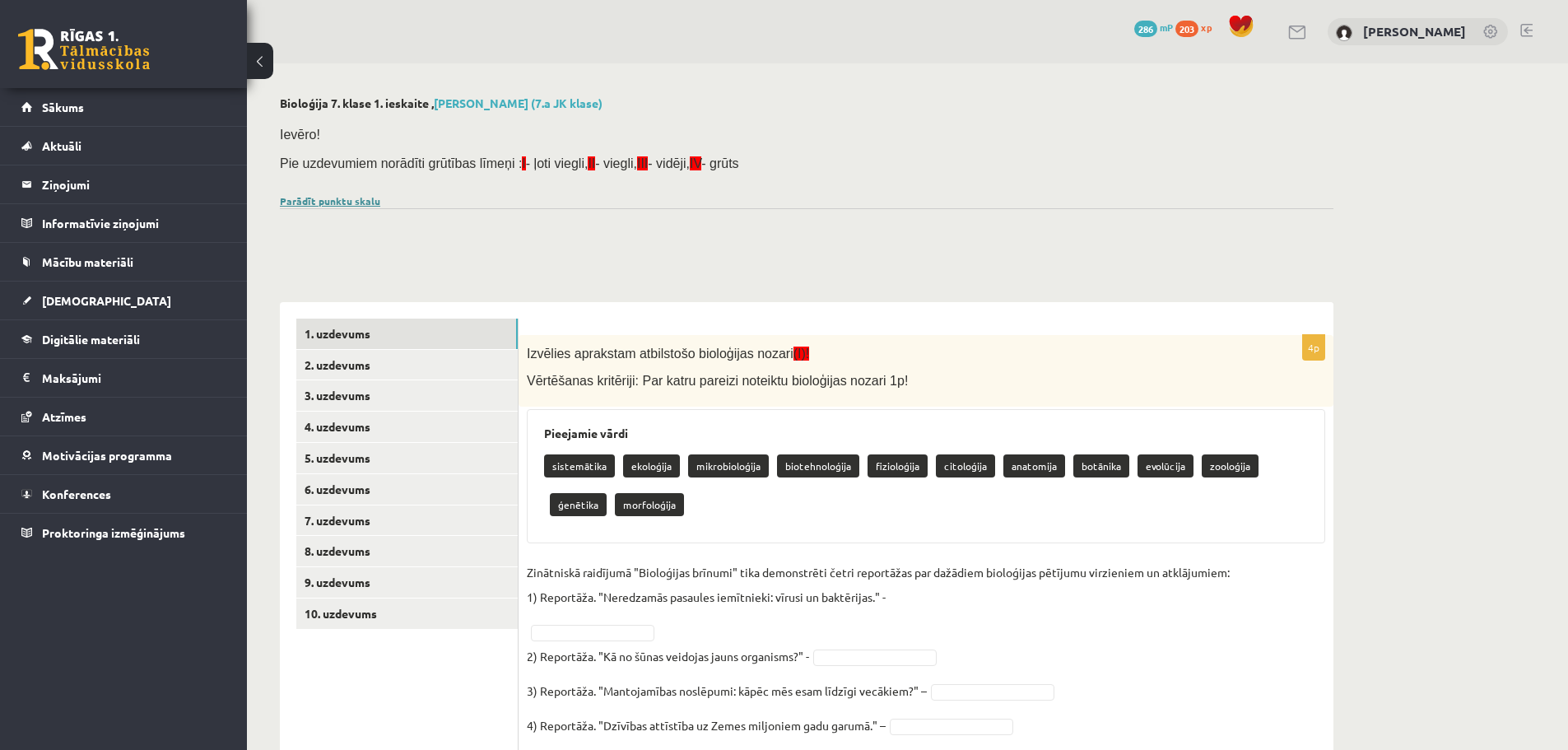
click at [348, 198] on link "Parādīt punktu skalu" at bounding box center [329, 201] width 100 height 13
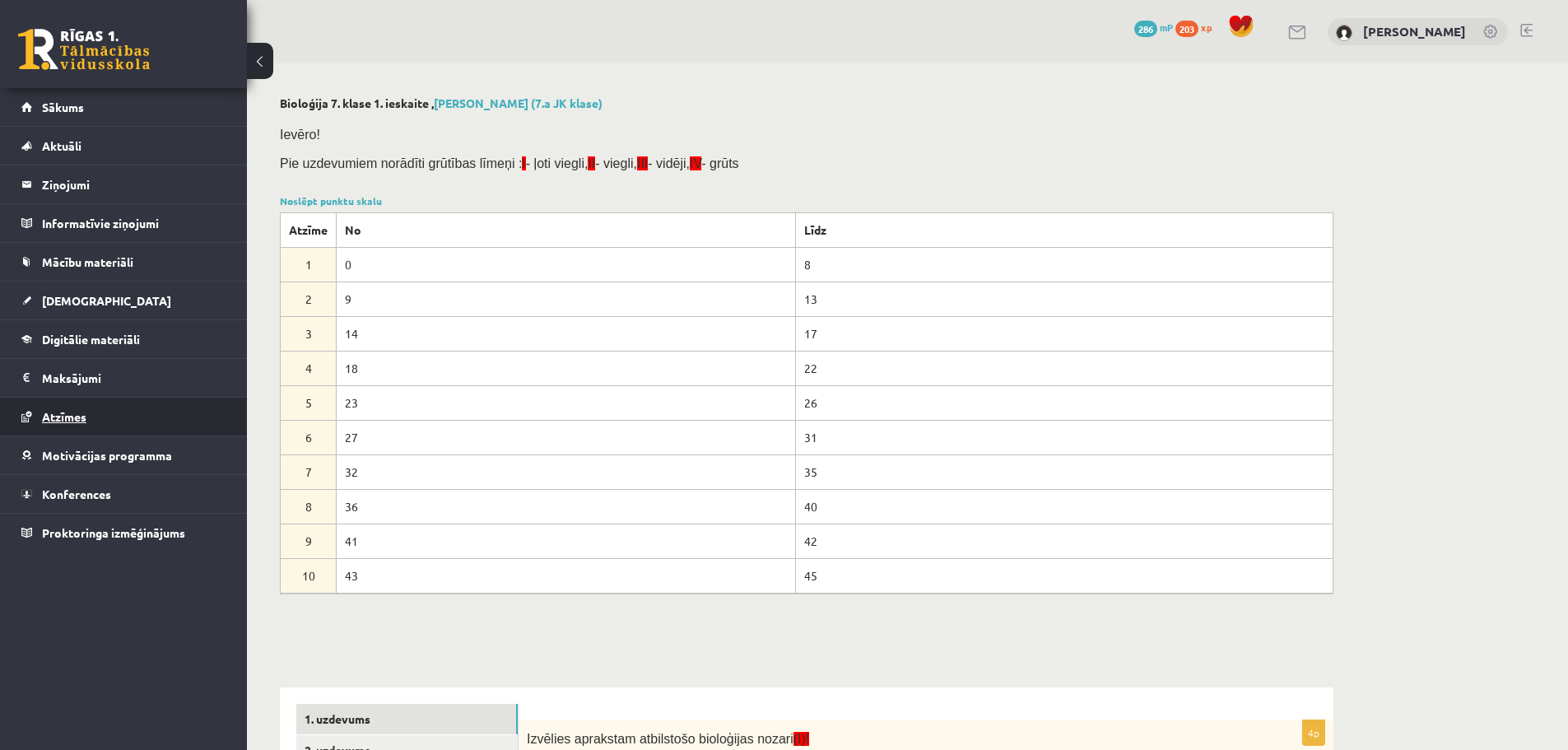
click at [108, 410] on link "Atzīmes" at bounding box center [124, 416] width 205 height 38
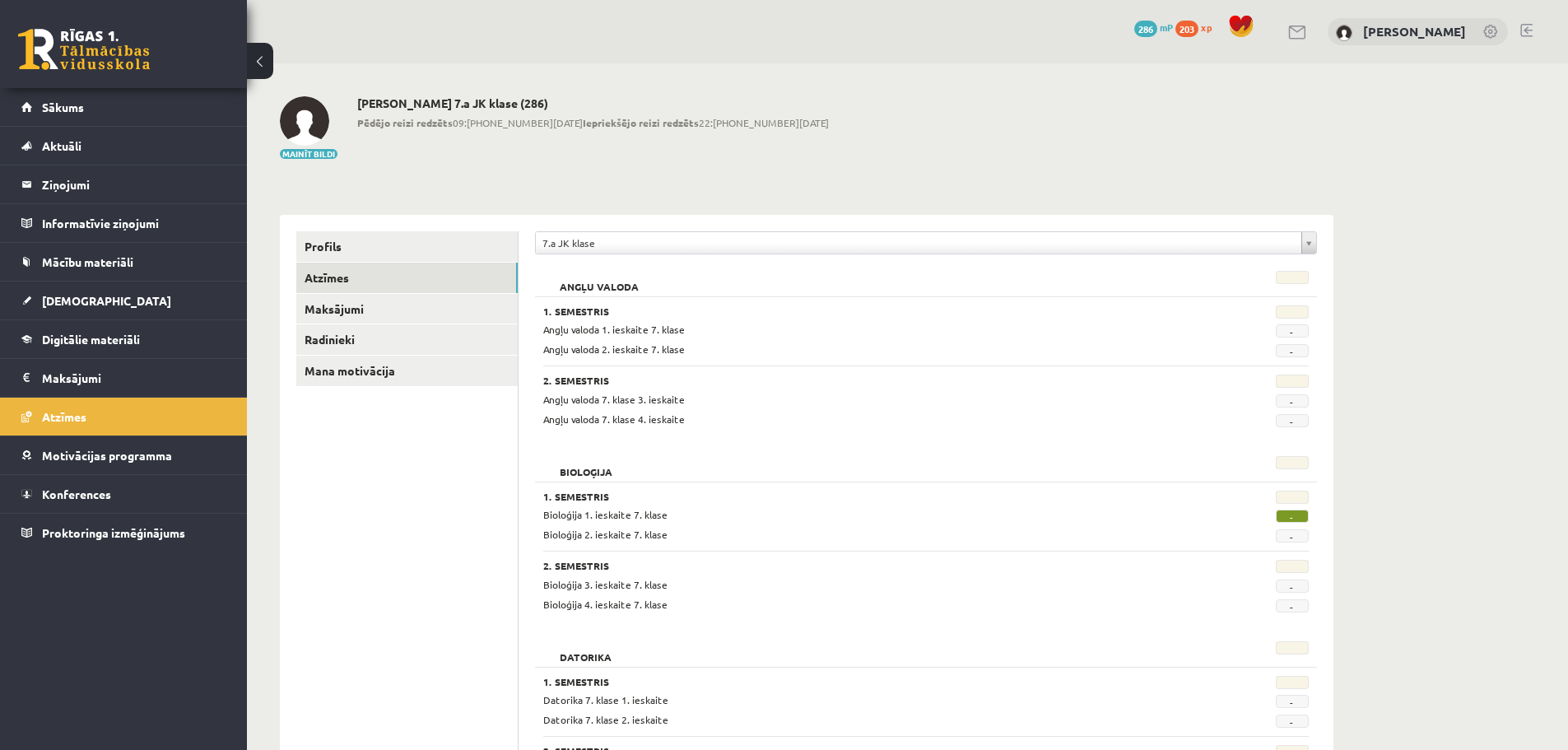
click at [1292, 510] on span "-" at bounding box center [1292, 516] width 33 height 13
click at [1294, 511] on span "-" at bounding box center [1292, 516] width 33 height 13
drag, startPoint x: 1294, startPoint y: 511, endPoint x: 1286, endPoint y: 510, distance: 8.1
click at [1291, 511] on span "-" at bounding box center [1292, 516] width 33 height 13
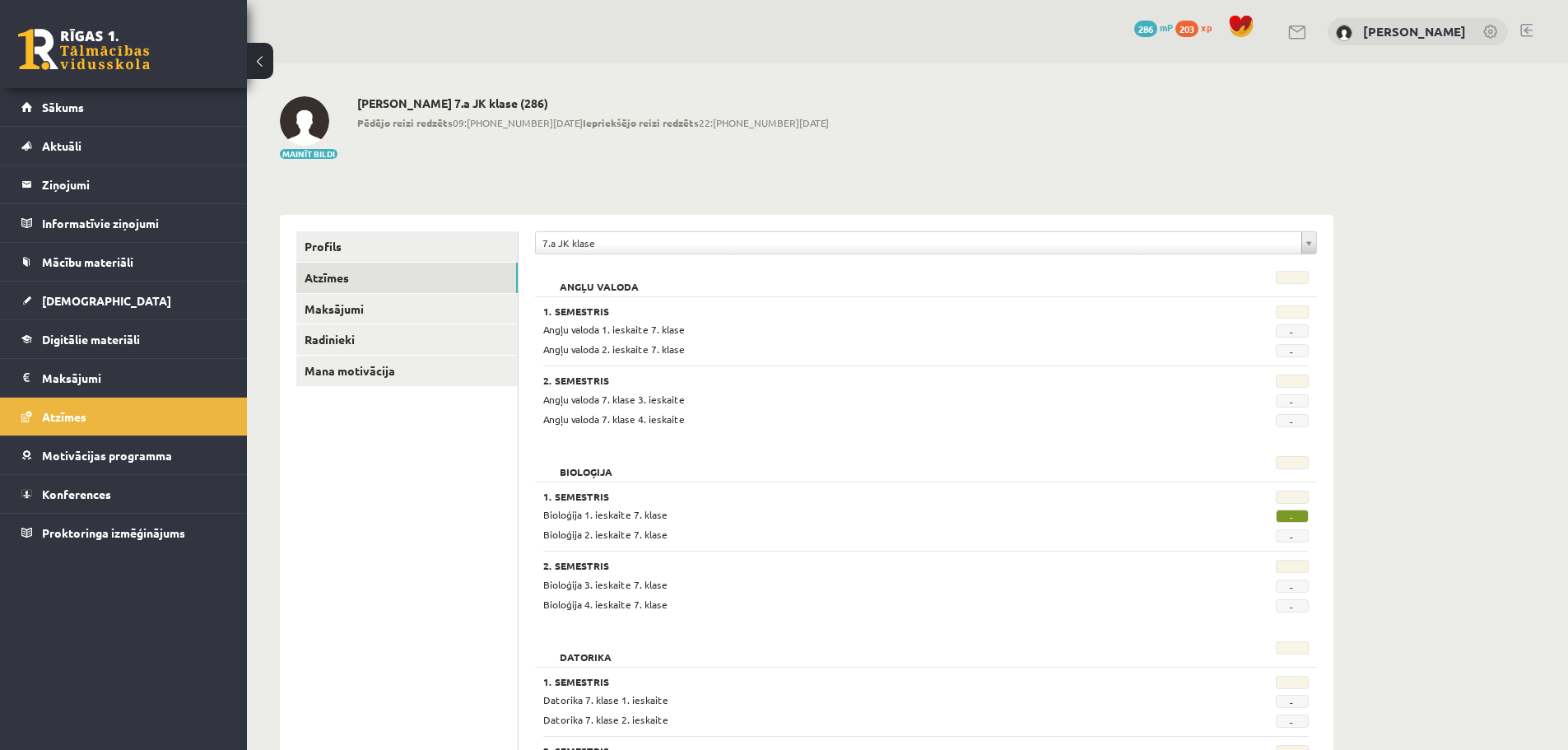
click at [1286, 510] on span "-" at bounding box center [1292, 516] width 33 height 13
click at [1286, 506] on div "1. Semestris Bioloģija 1. ieskaite 7. klase - Bioloģija 2. ieskaite 7. klase -" at bounding box center [926, 517] width 766 height 52
click at [1286, 506] on div at bounding box center [1255, 499] width 132 height 17
click at [105, 302] on link "[DEMOGRAPHIC_DATA]" at bounding box center [124, 300] width 205 height 38
